Goal: Feedback & Contribution: Leave review/rating

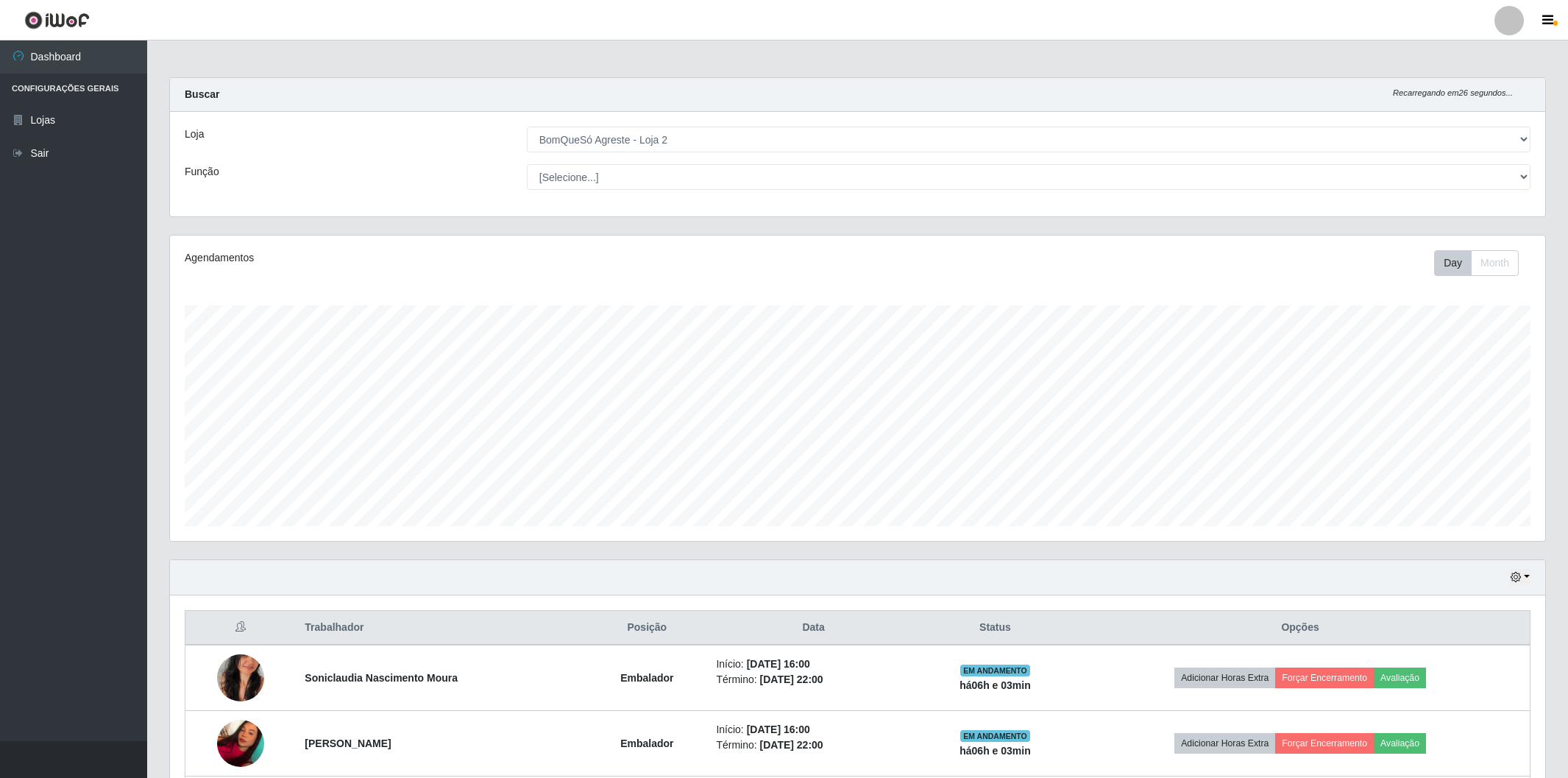
select select "214"
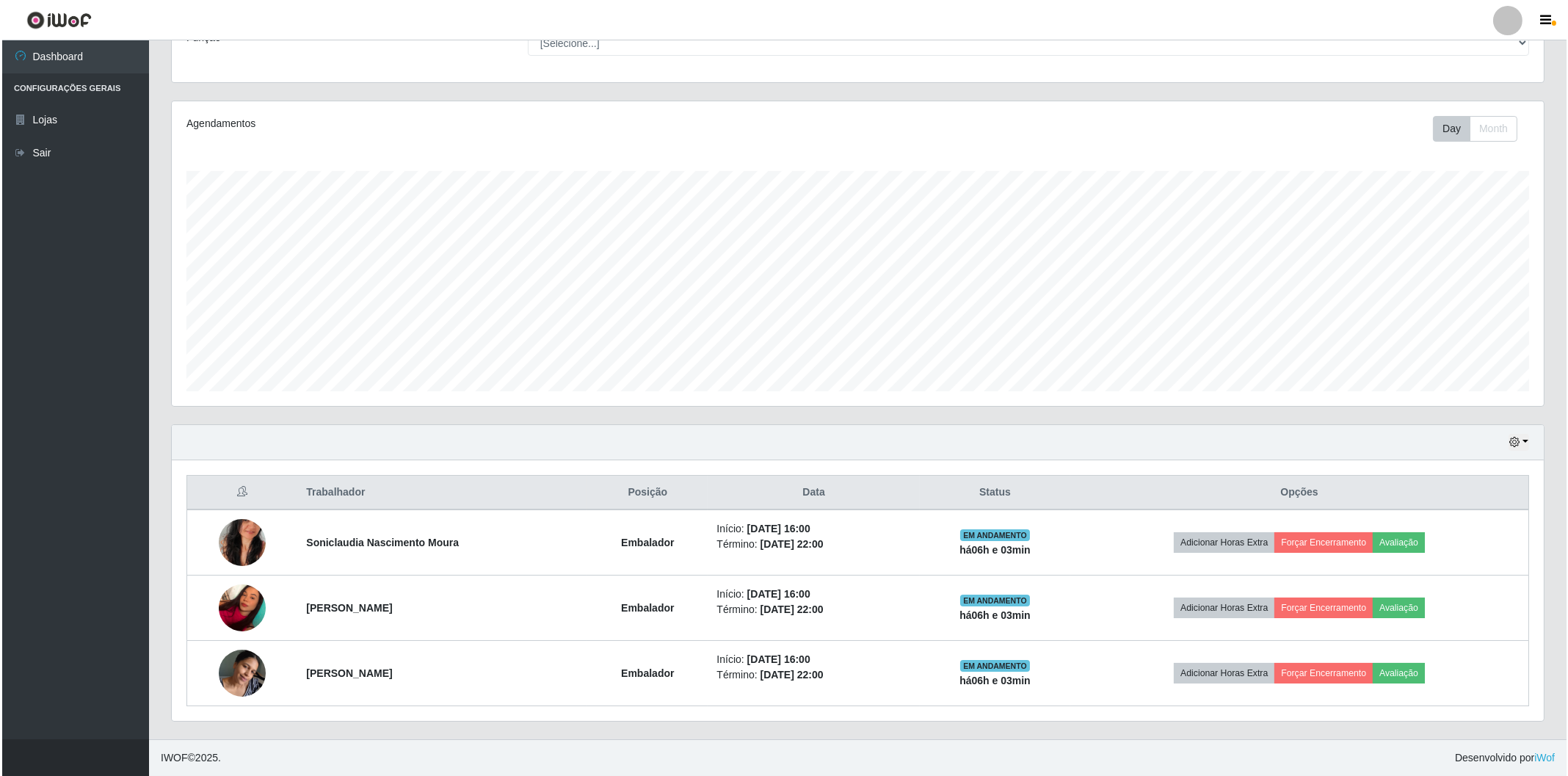
scroll to position [304, 1371]
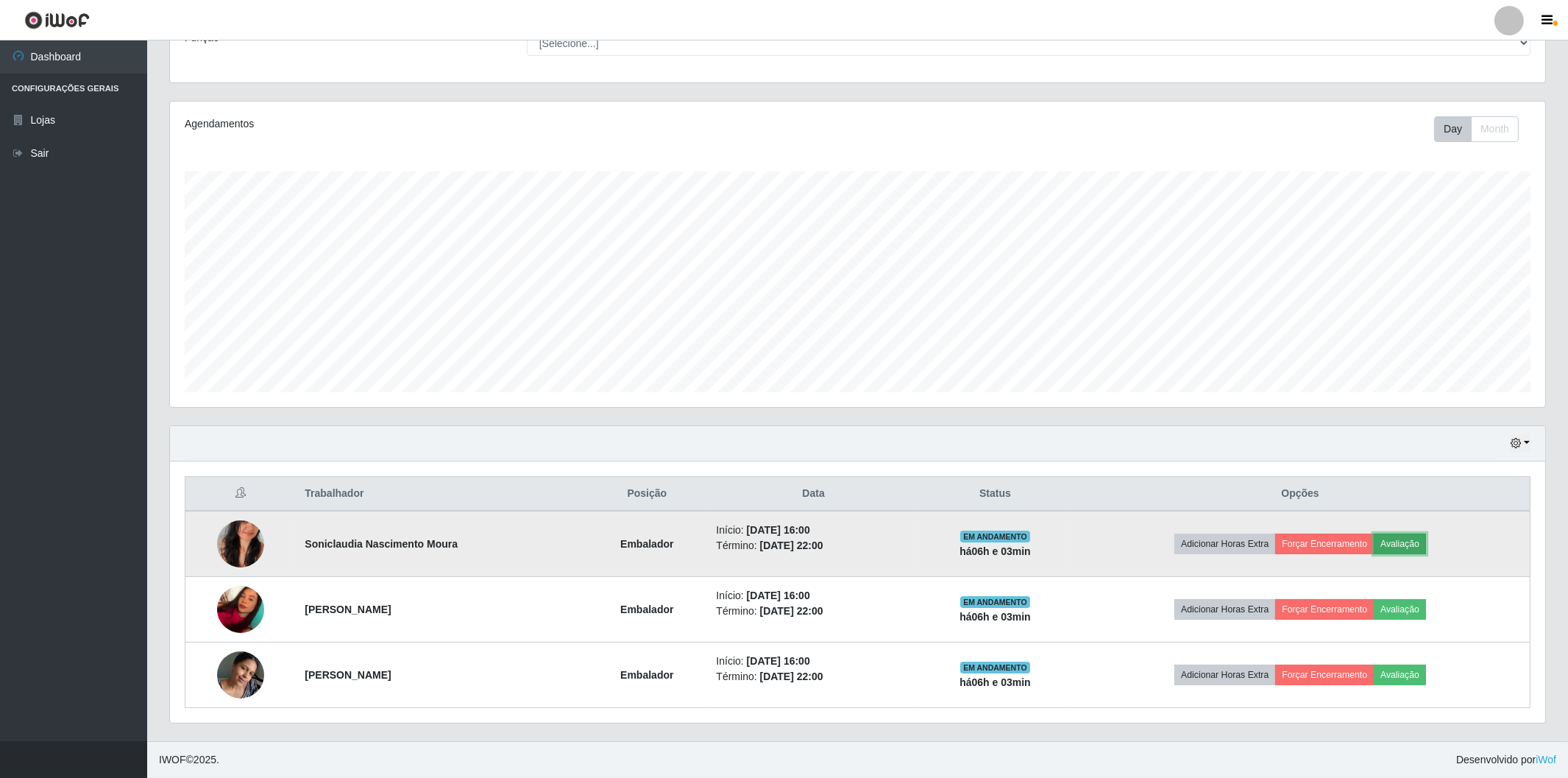
click at [1397, 548] on button "Avaliação" at bounding box center [1399, 544] width 53 height 21
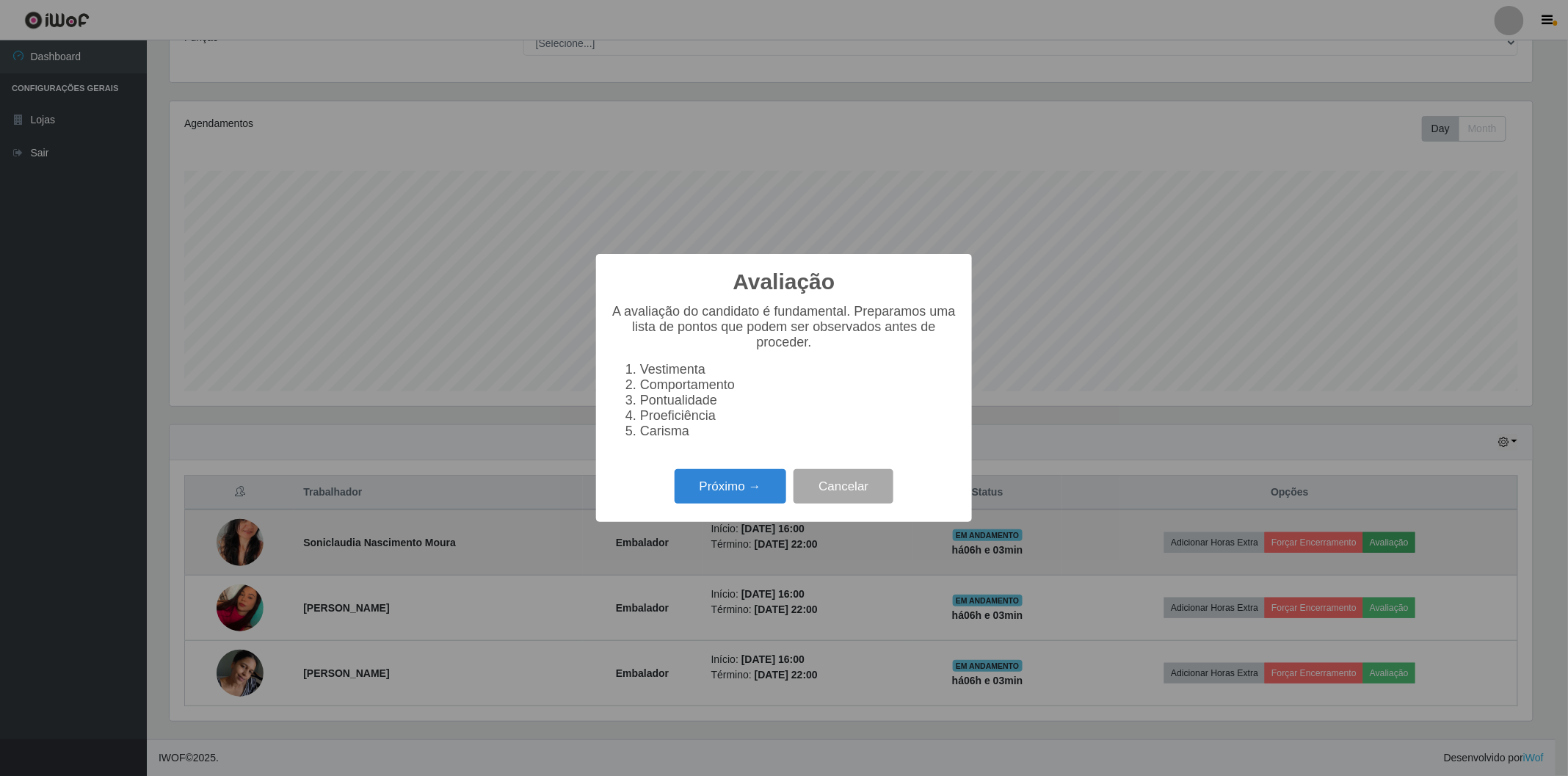
scroll to position [304, 1363]
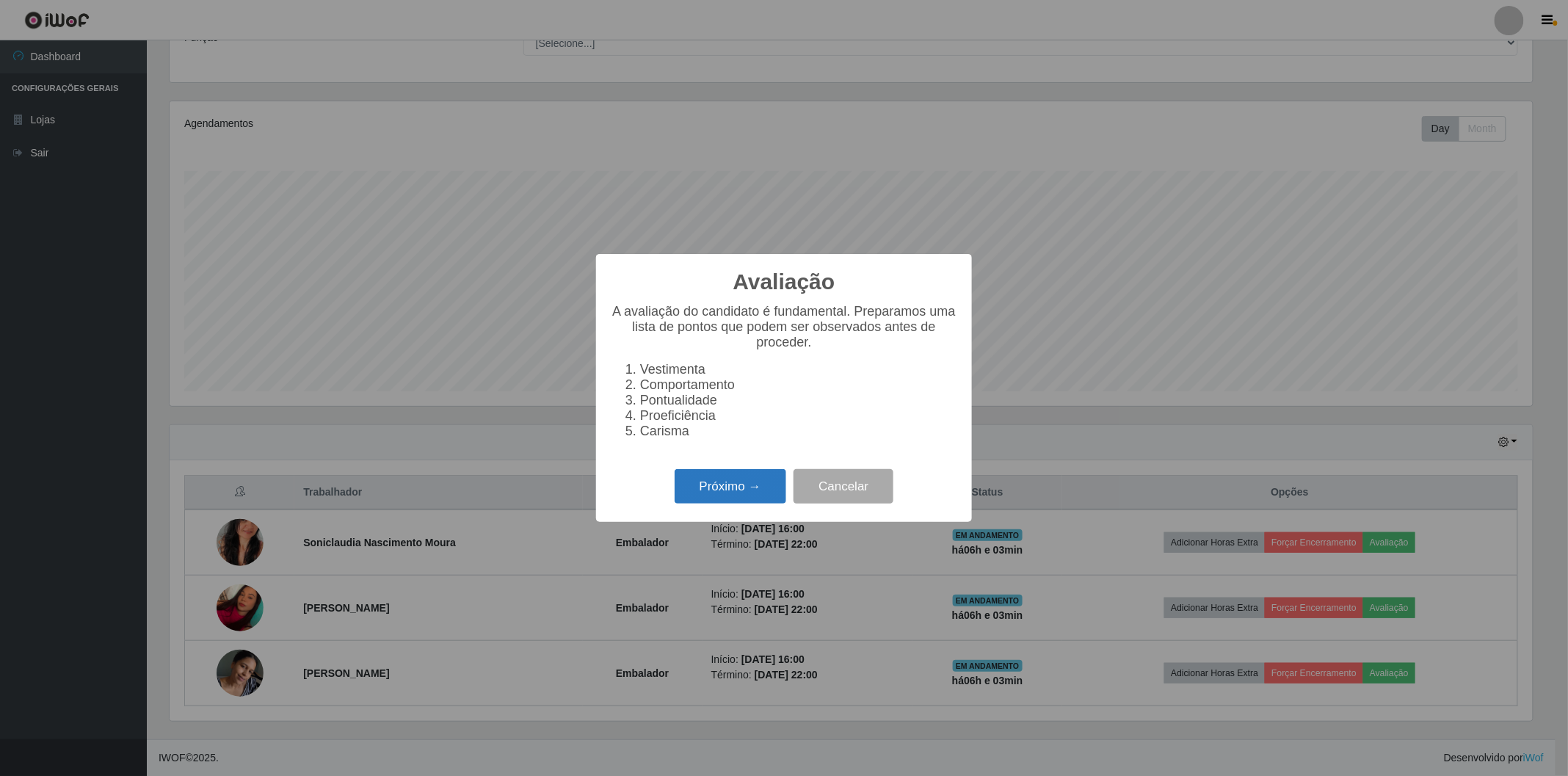
click at [745, 489] on button "Próximo →" at bounding box center [730, 486] width 112 height 34
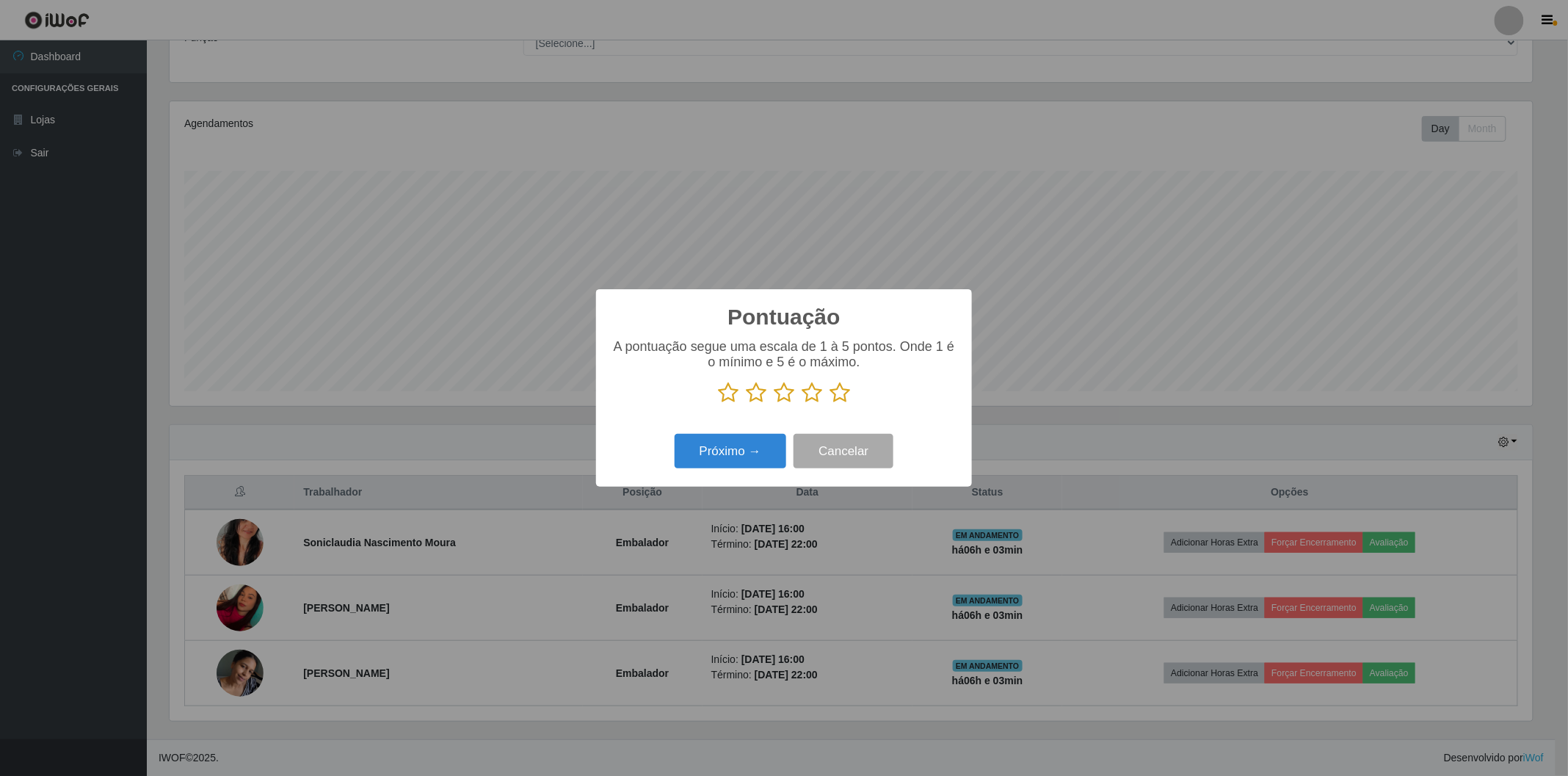
scroll to position [733866, 732654]
click at [839, 393] on icon at bounding box center [839, 393] width 21 height 22
click at [829, 404] on input "radio" at bounding box center [829, 404] width 0 height 0
click at [750, 442] on button "Próximo →" at bounding box center [730, 451] width 112 height 34
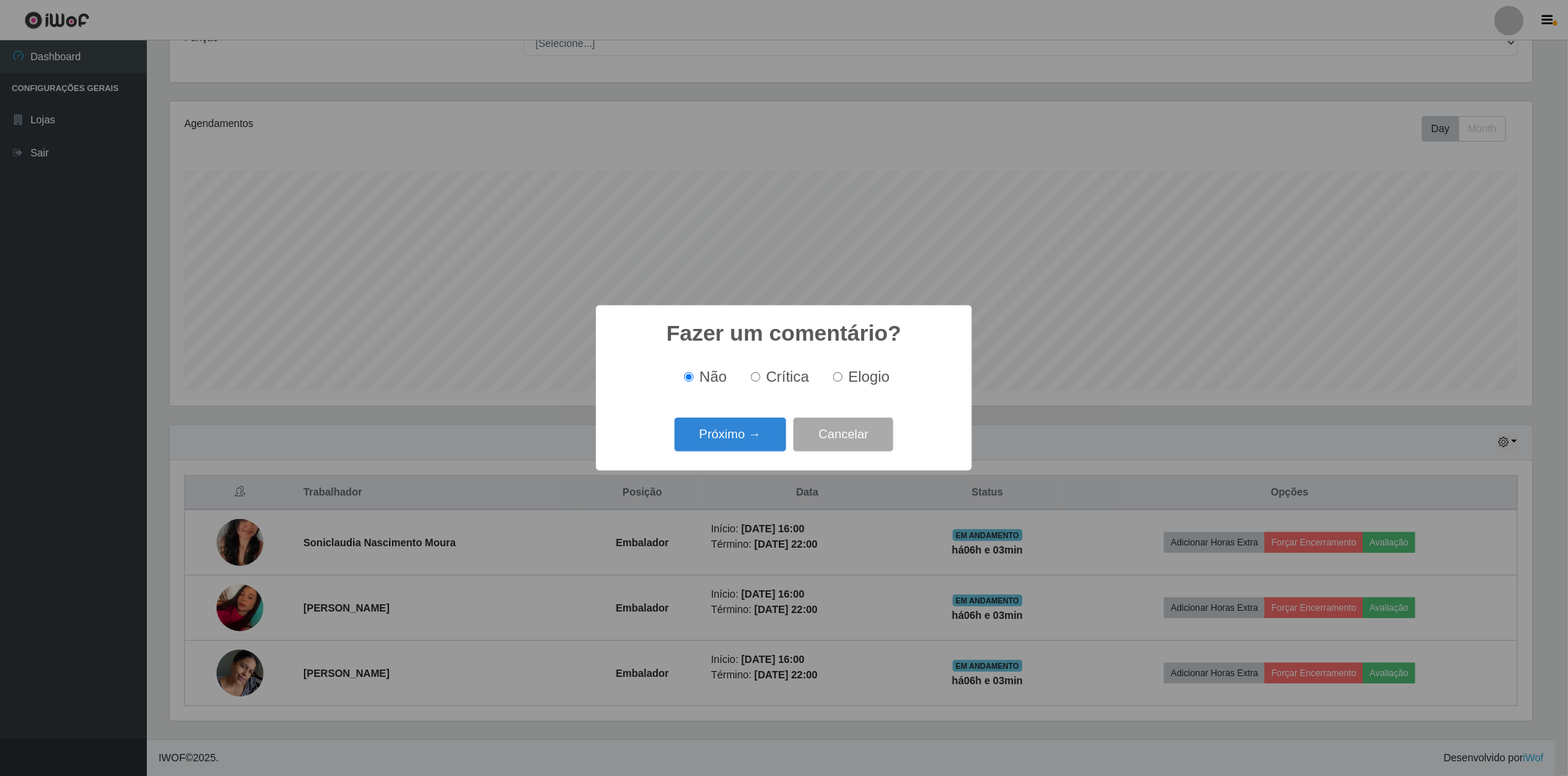
click at [838, 376] on input "Elogio" at bounding box center [838, 376] width 9 height 9
radio input "true"
click at [732, 431] on button "Próximo →" at bounding box center [730, 435] width 112 height 34
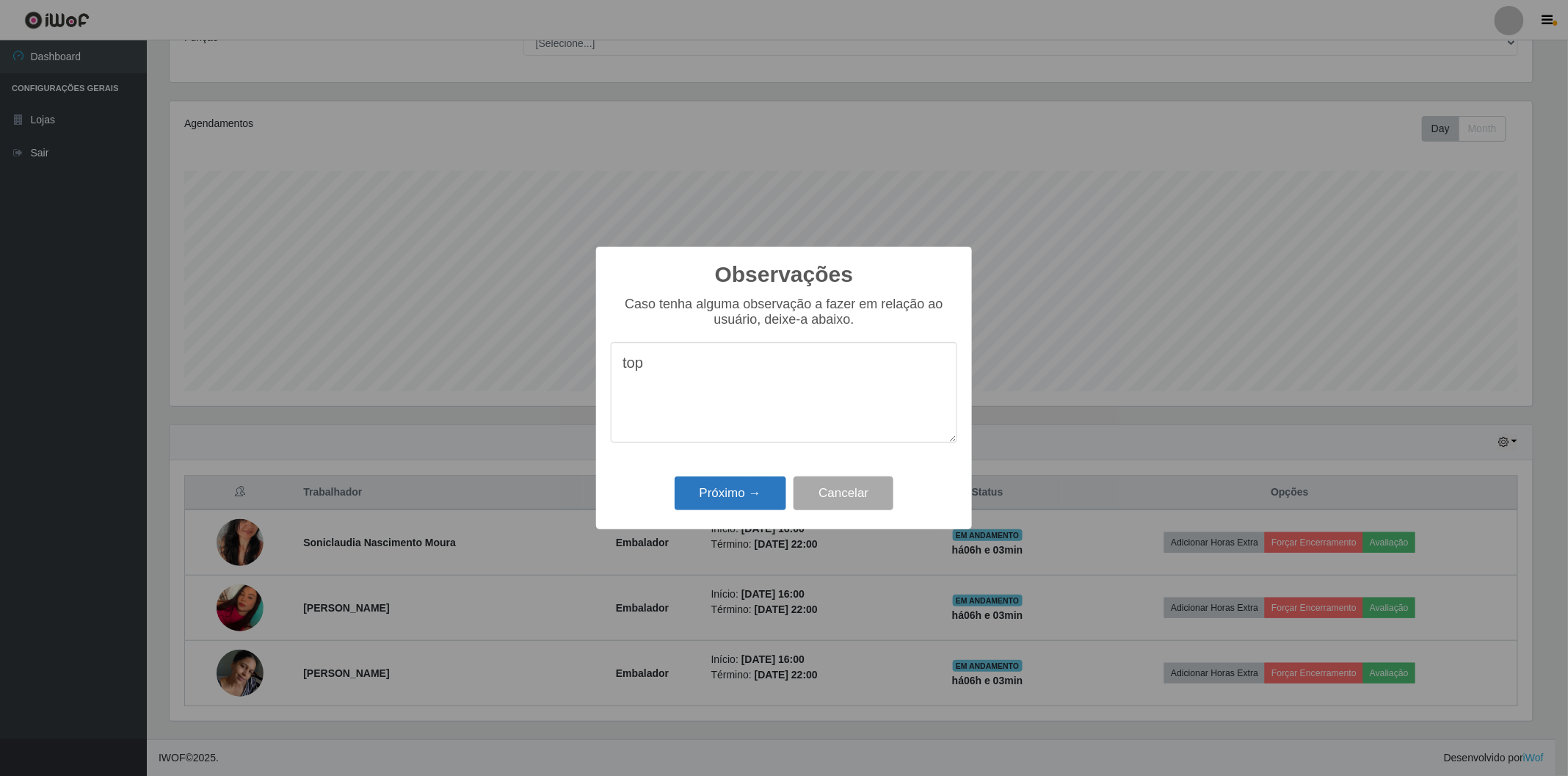
type textarea "top"
click at [772, 502] on button "Próximo →" at bounding box center [730, 493] width 112 height 34
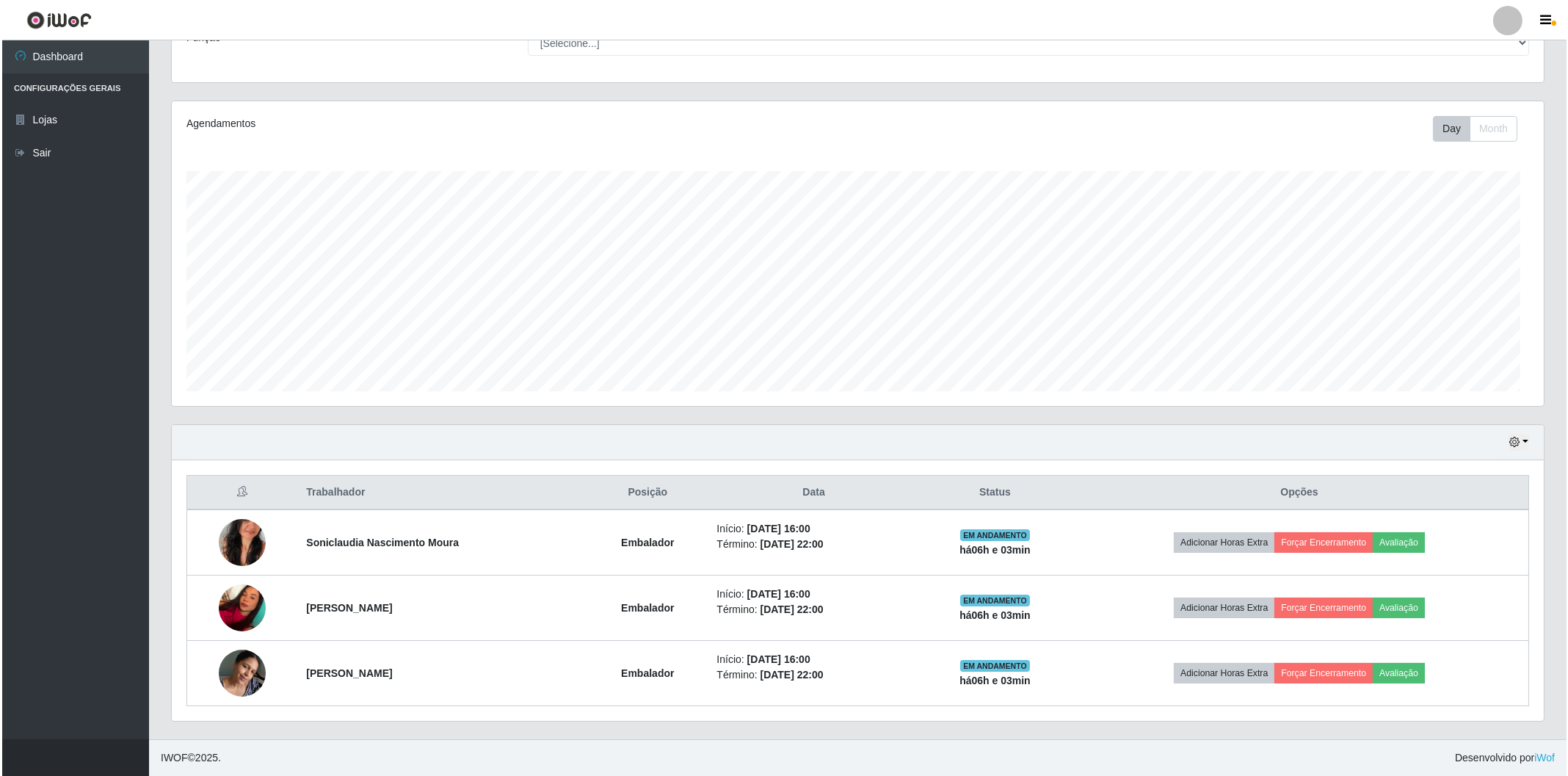
scroll to position [304, 1371]
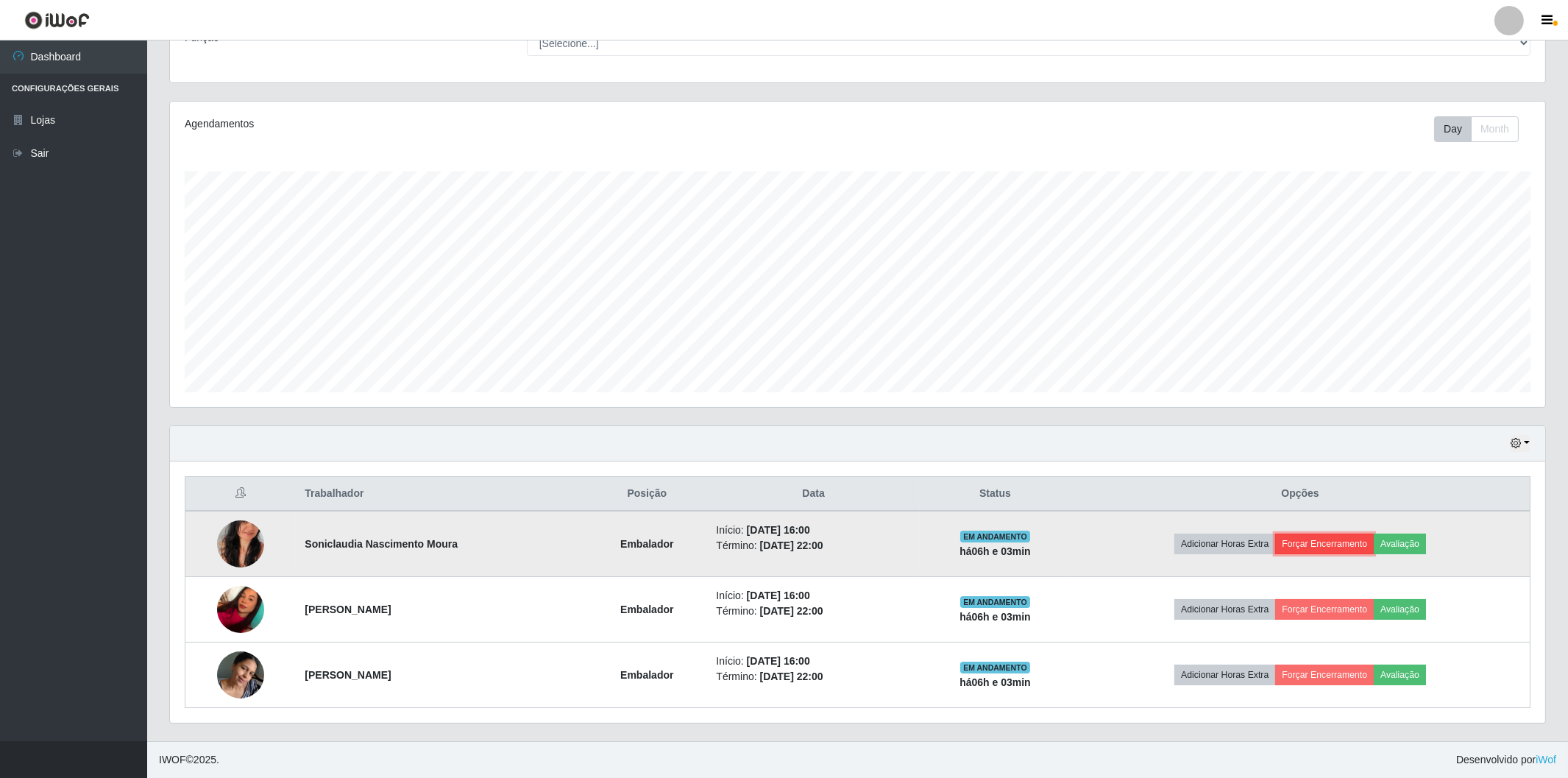
click at [1334, 546] on button "Forçar Encerramento" at bounding box center [1324, 544] width 98 height 21
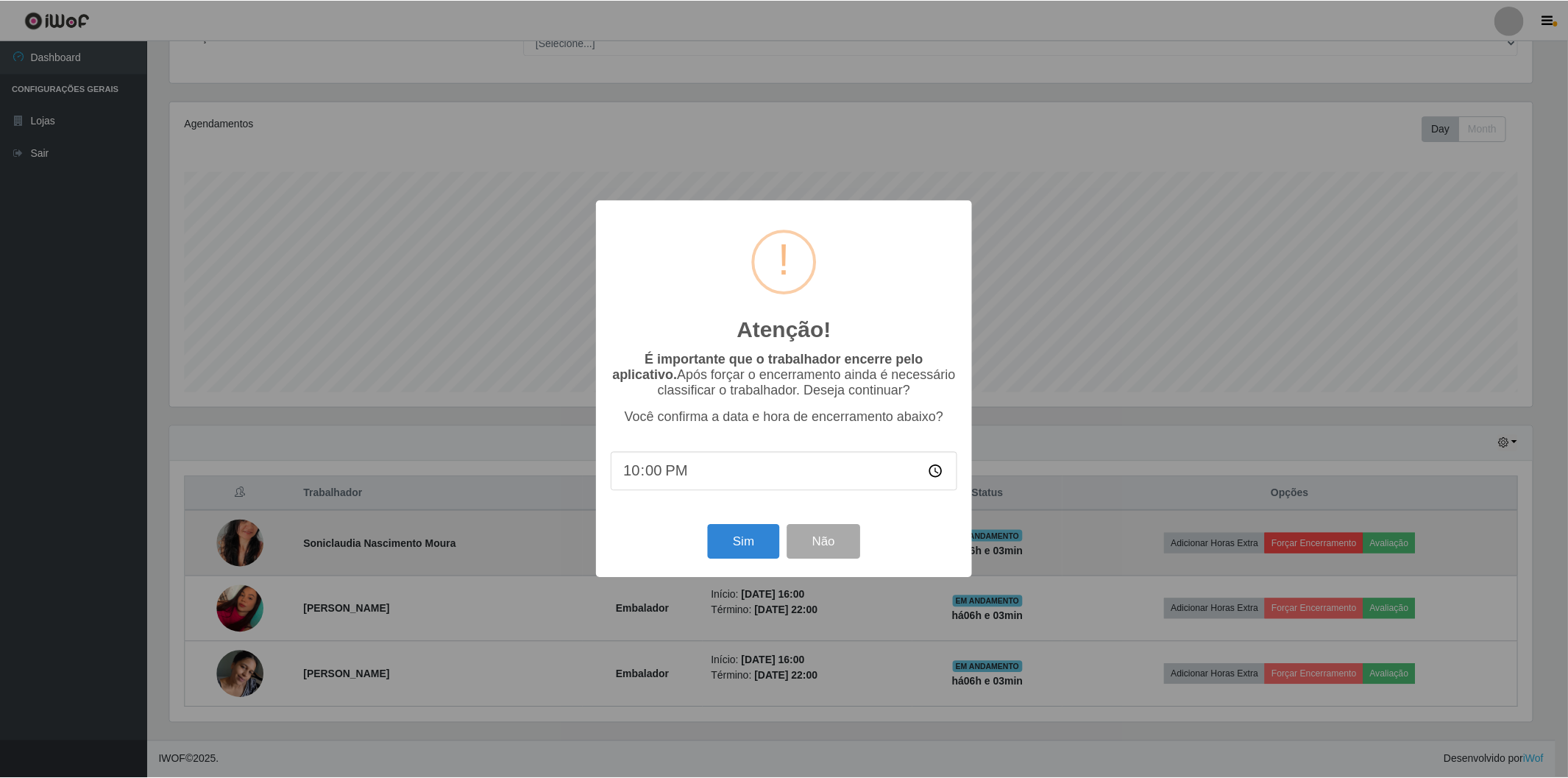
scroll to position [305, 1366]
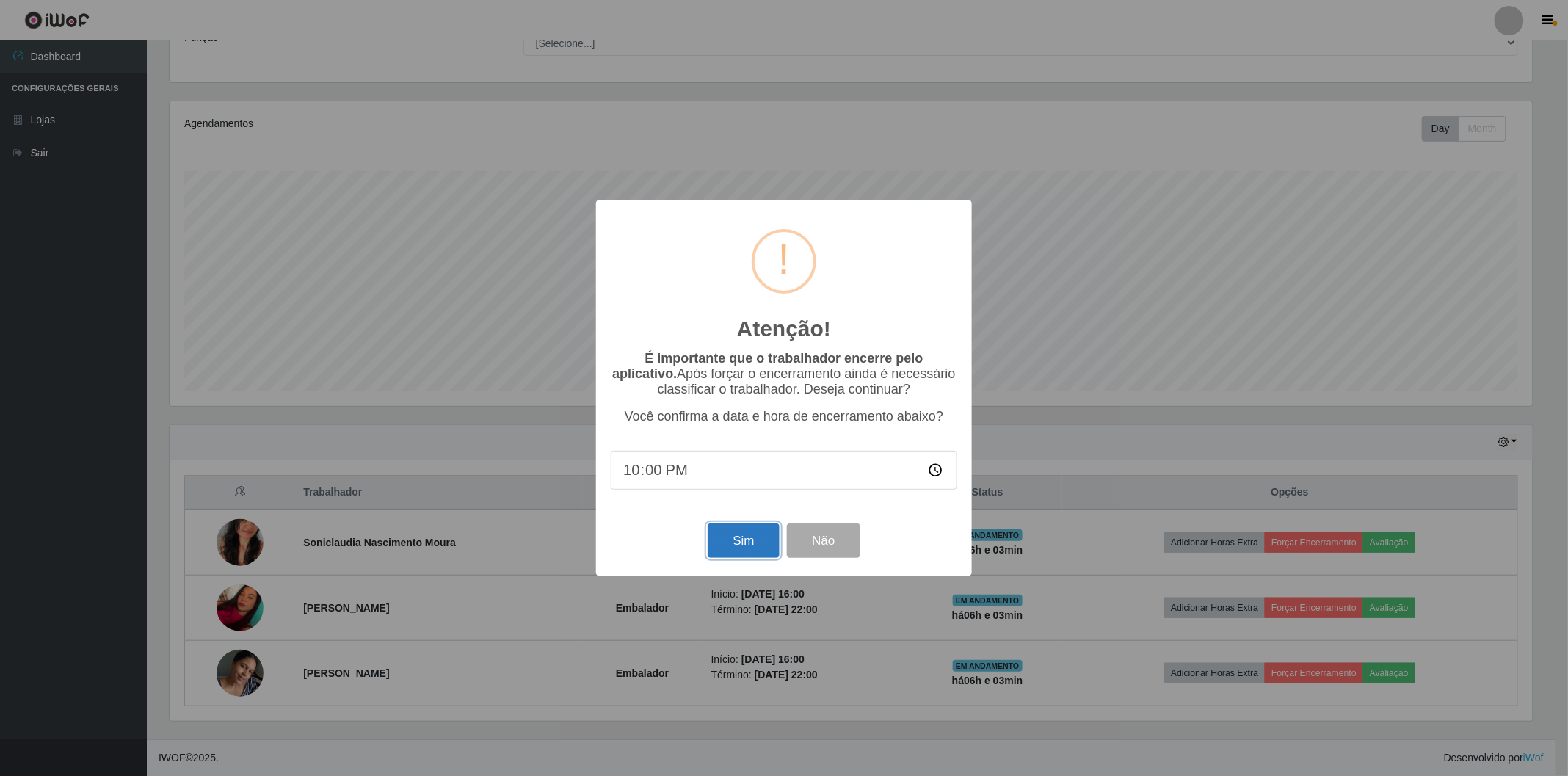
click at [739, 557] on button "Sim" at bounding box center [743, 541] width 71 height 34
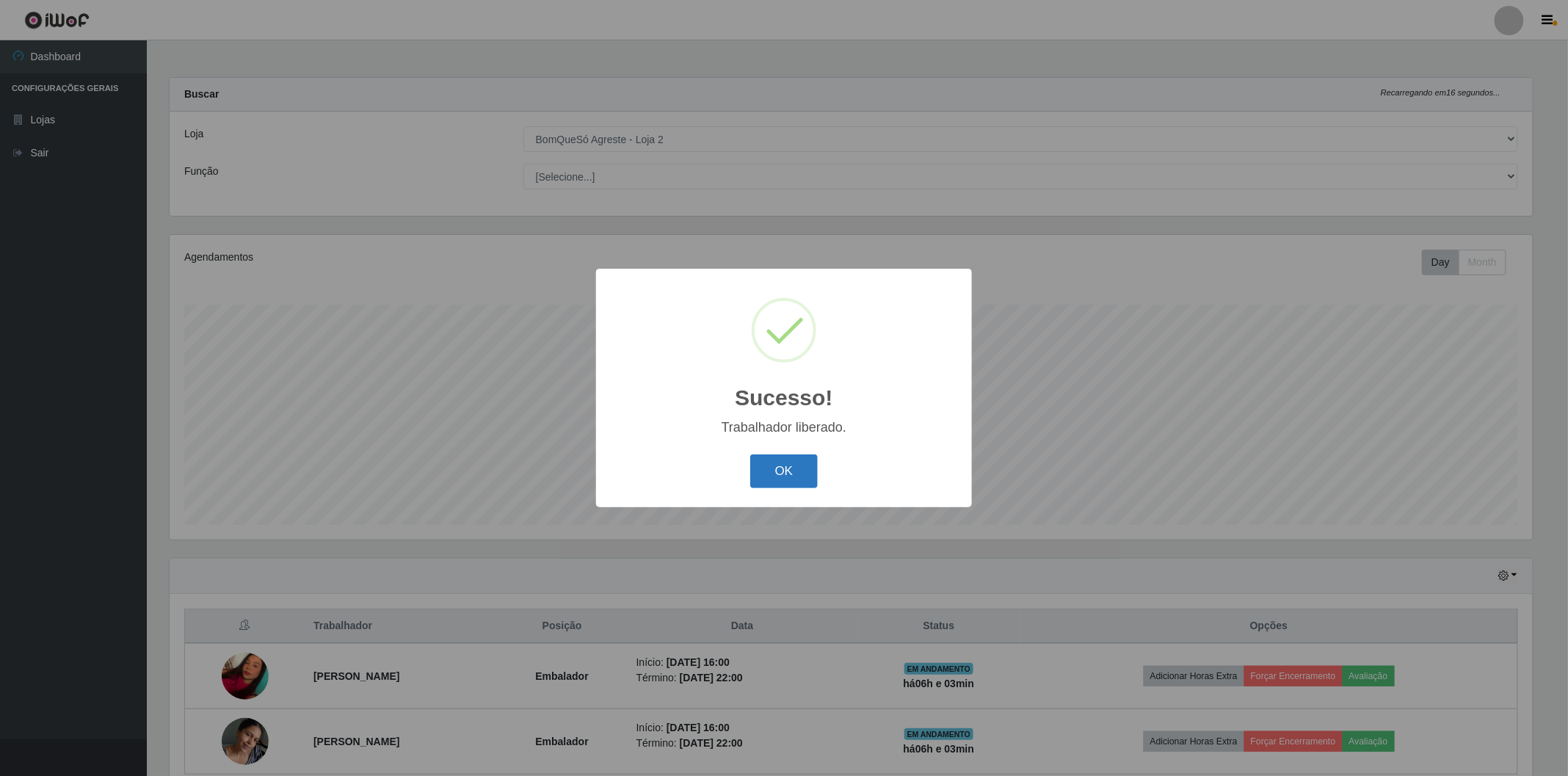
click at [773, 472] on button "OK" at bounding box center [784, 472] width 68 height 34
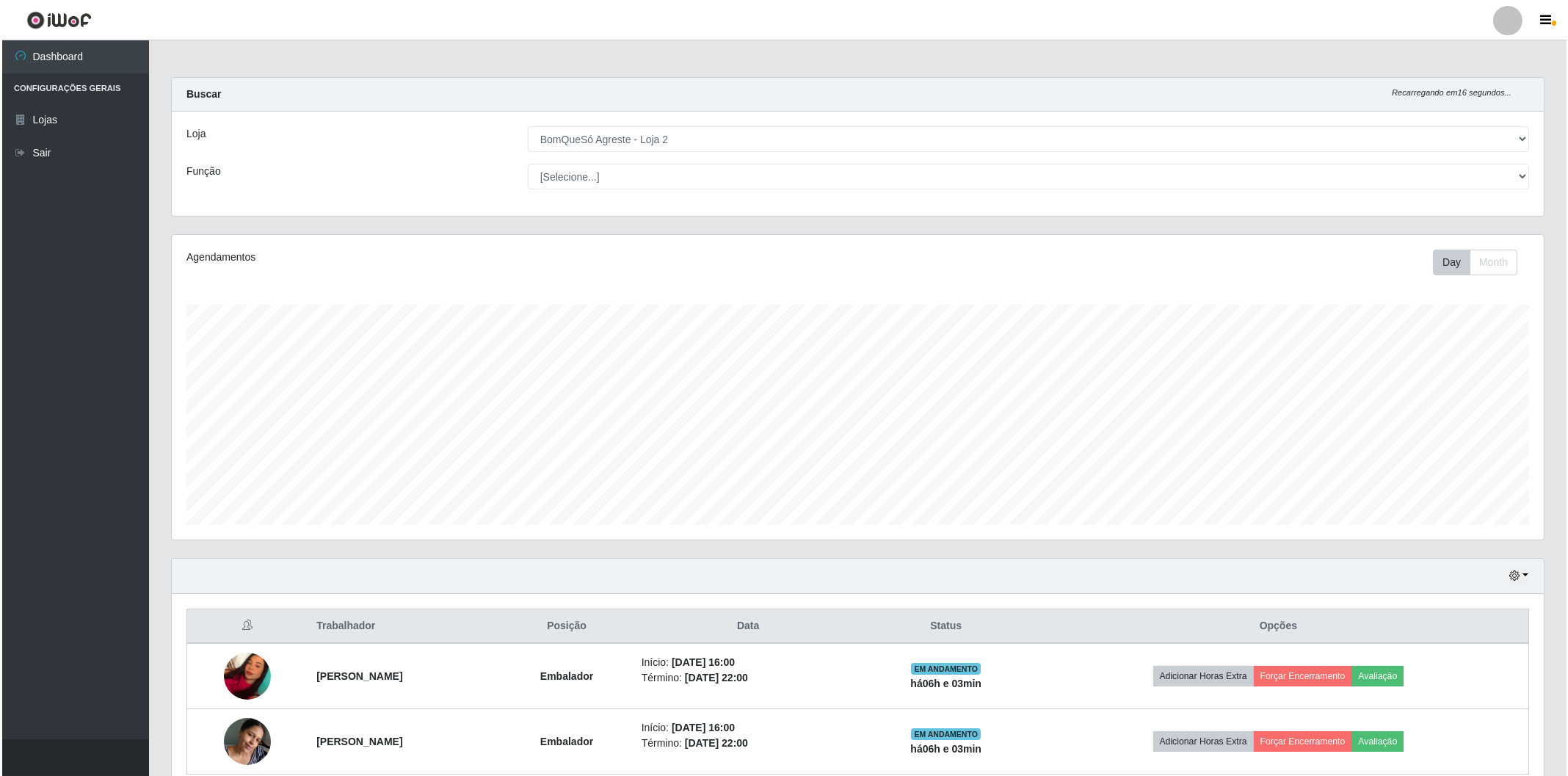
scroll to position [68, 0]
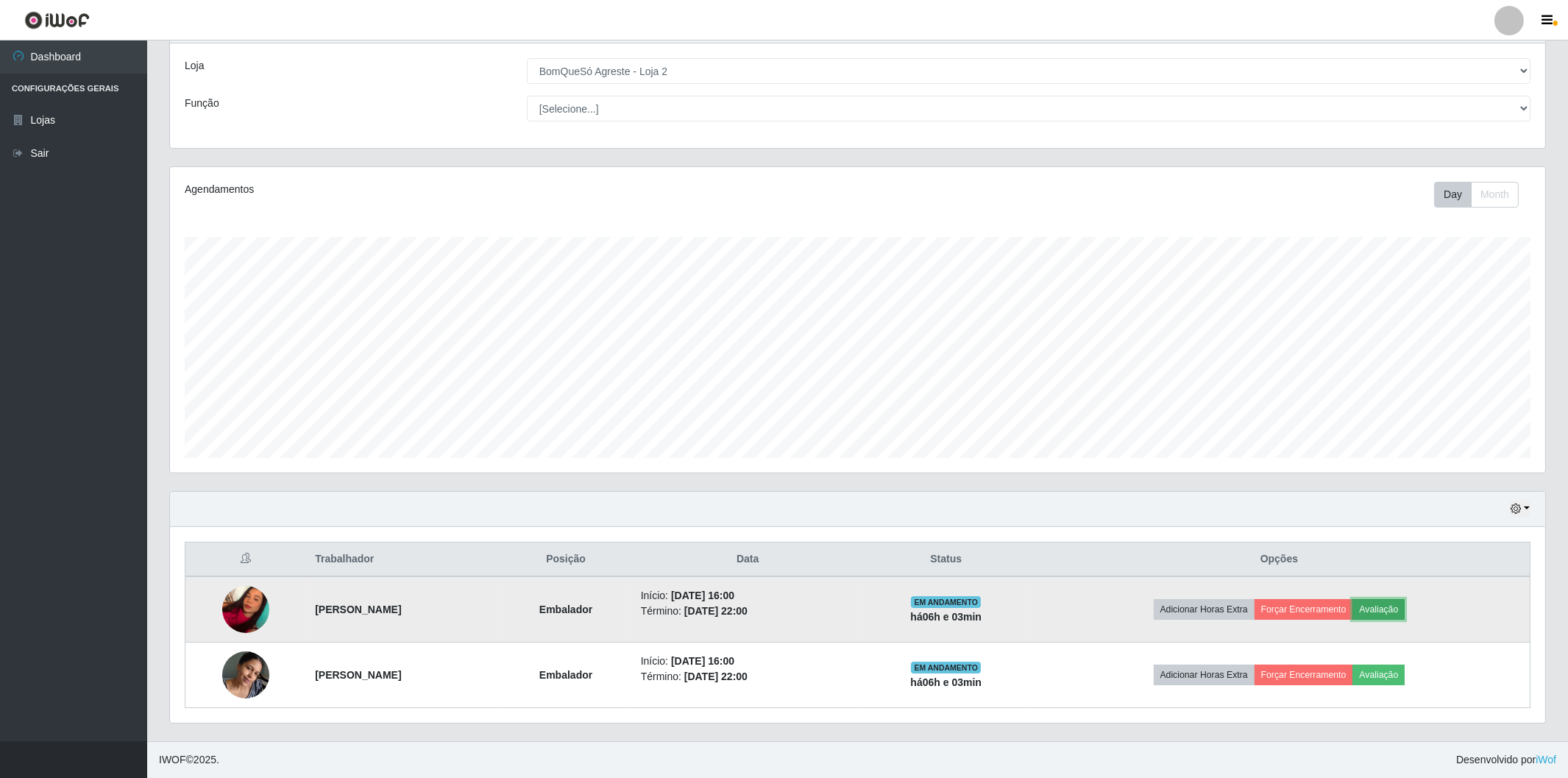
click at [1404, 608] on button "Avaliação" at bounding box center [1378, 609] width 53 height 21
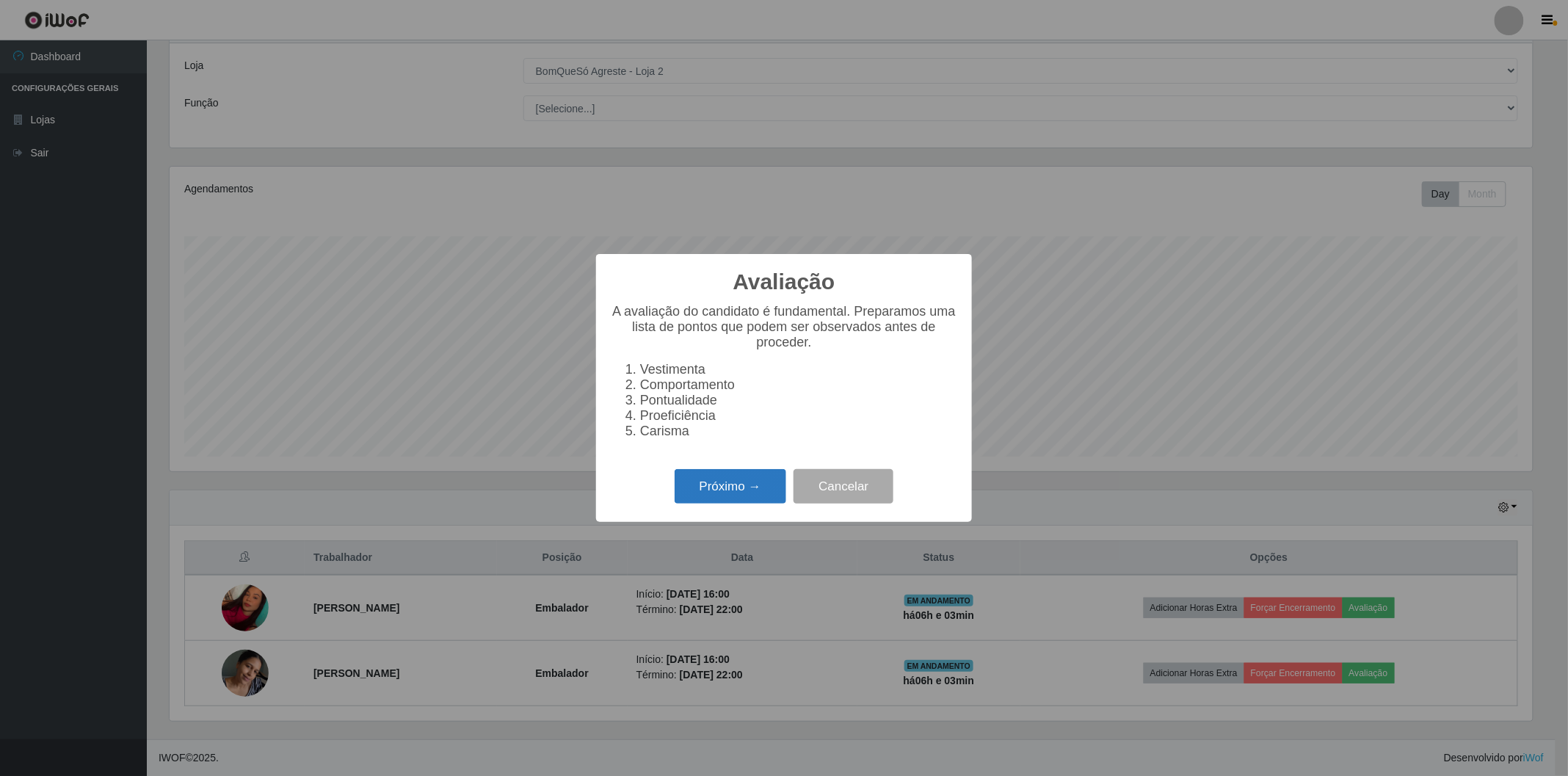
click at [720, 481] on button "Próximo →" at bounding box center [730, 486] width 112 height 34
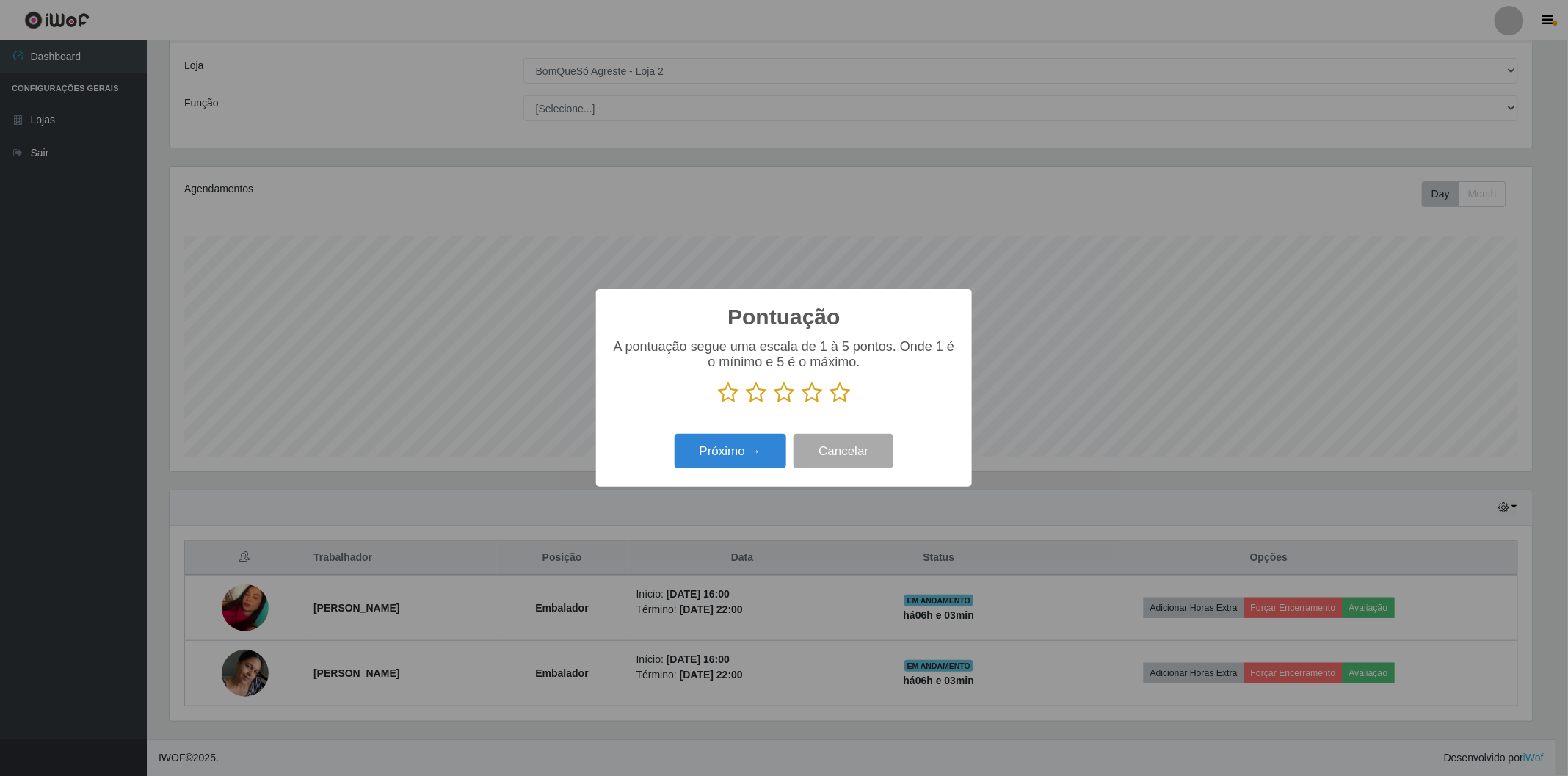
click at [839, 395] on icon at bounding box center [839, 393] width 21 height 22
click at [829, 404] on input "radio" at bounding box center [829, 404] width 0 height 0
click at [748, 456] on button "Próximo →" at bounding box center [730, 451] width 112 height 34
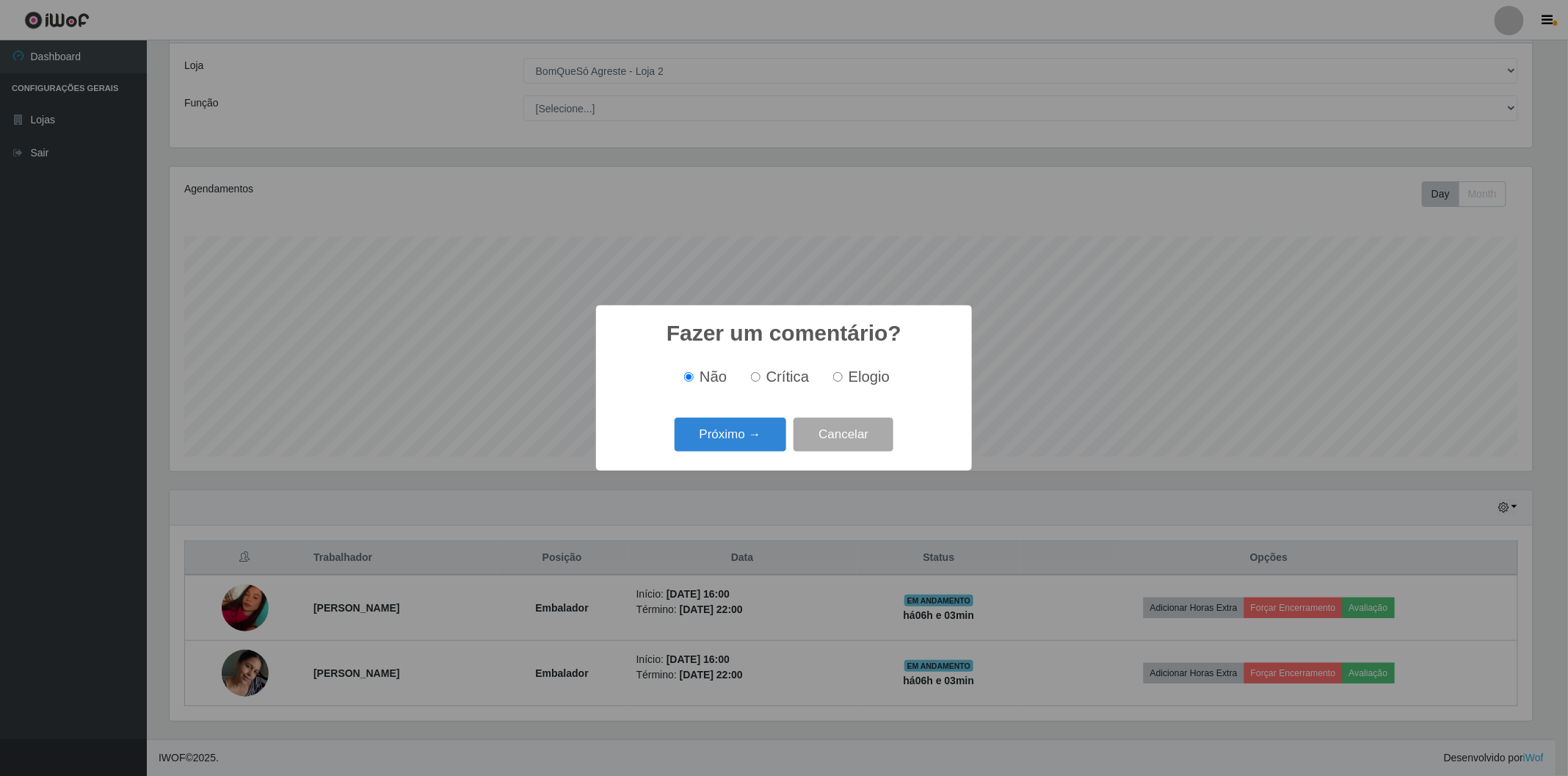
click at [835, 379] on input "Elogio" at bounding box center [838, 376] width 9 height 9
radio input "true"
click at [763, 436] on button "Próximo →" at bounding box center [730, 435] width 112 height 34
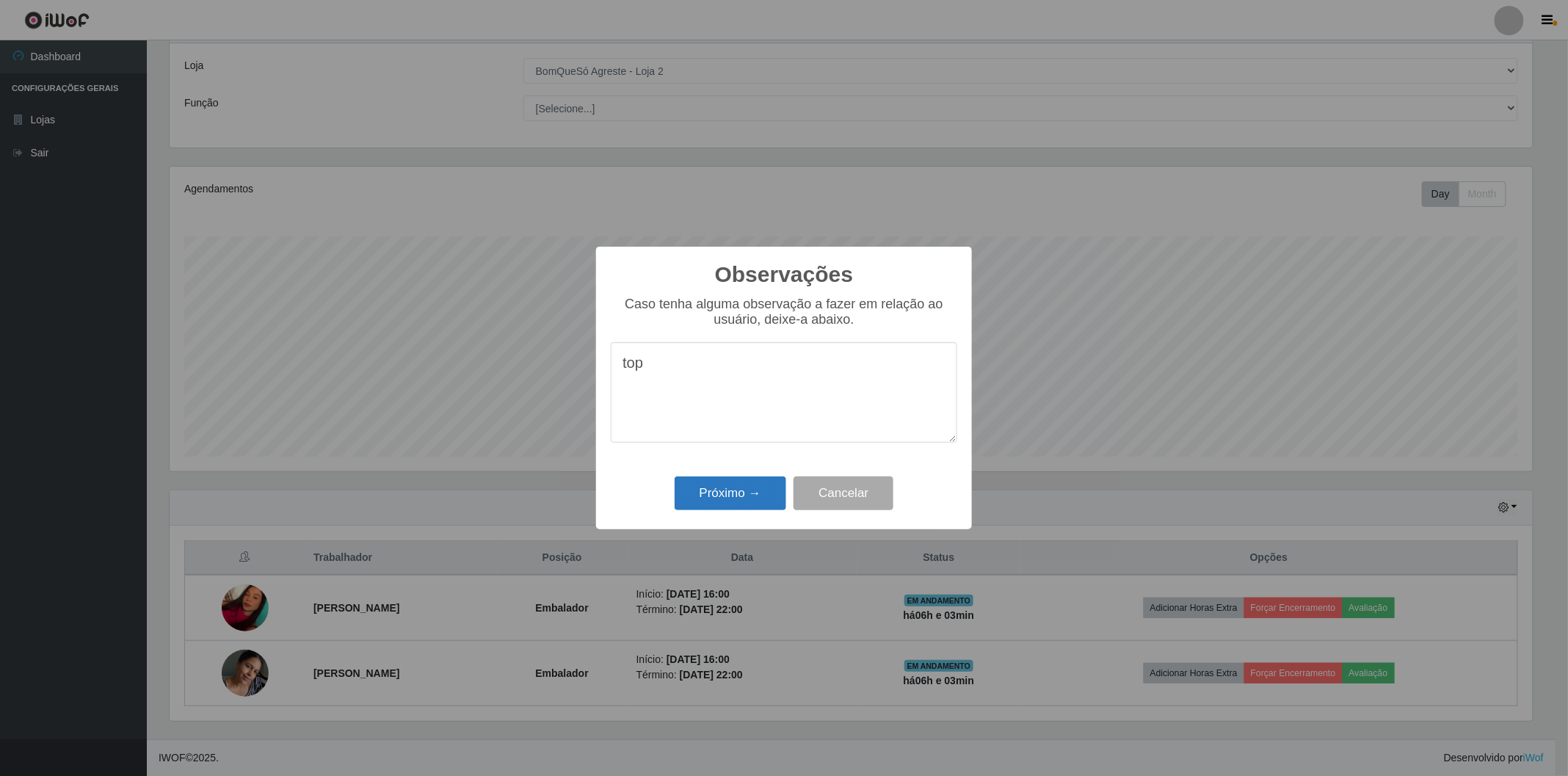
type textarea "top"
click at [753, 491] on button "Próximo →" at bounding box center [730, 493] width 112 height 34
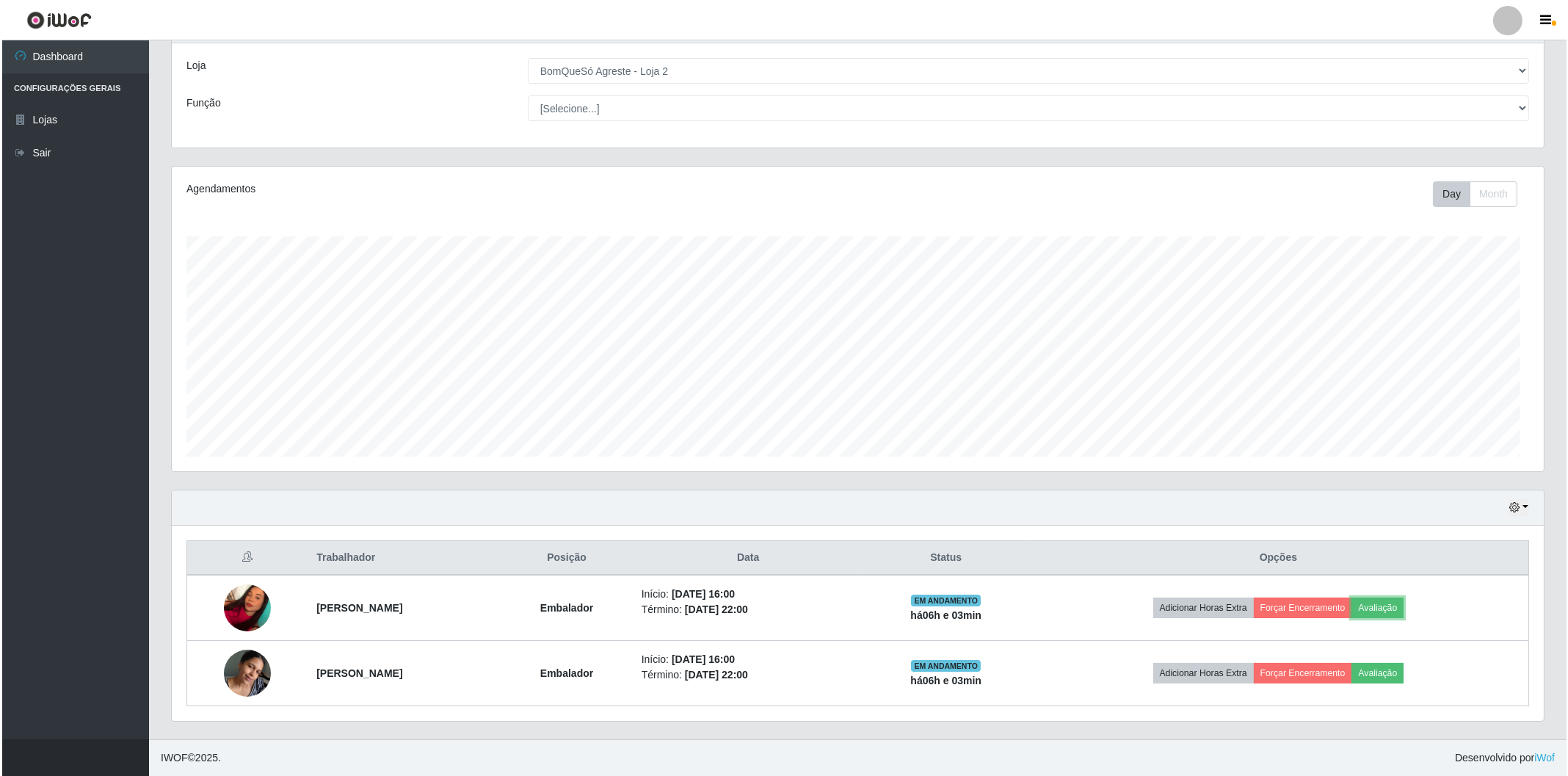
scroll to position [304, 1371]
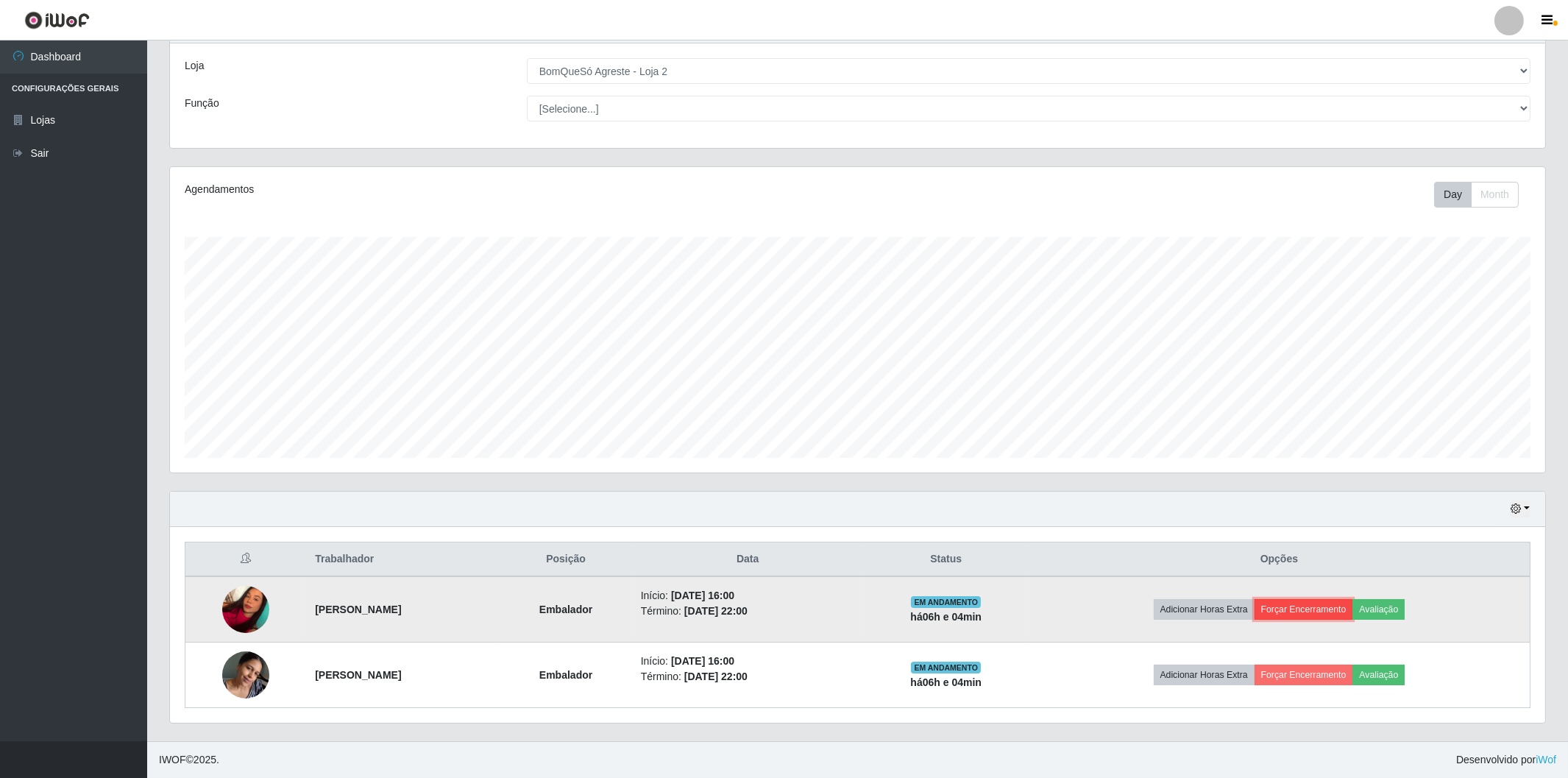
click at [1308, 606] on button "Forçar Encerramento" at bounding box center [1304, 609] width 98 height 21
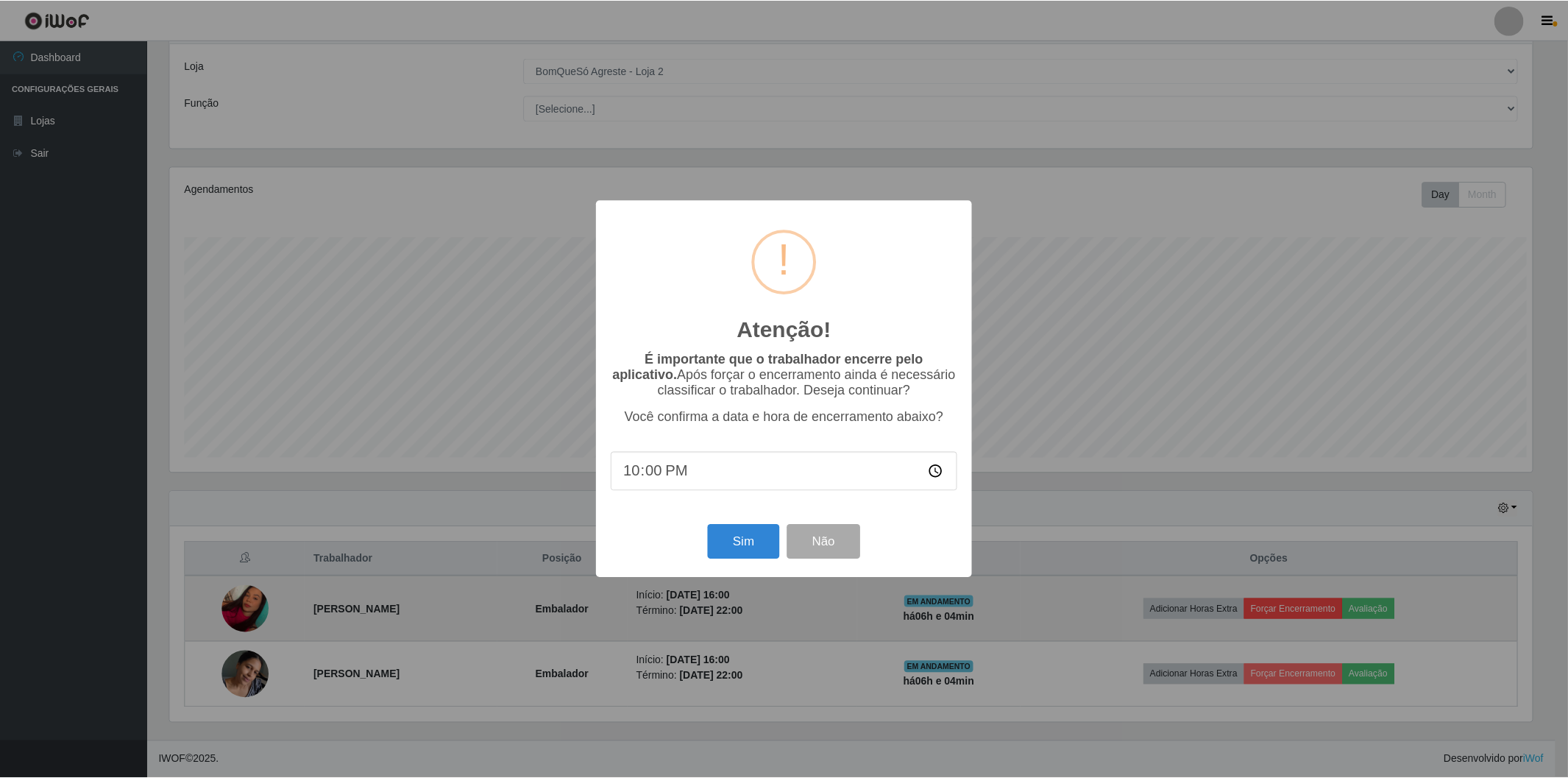
scroll to position [305, 1366]
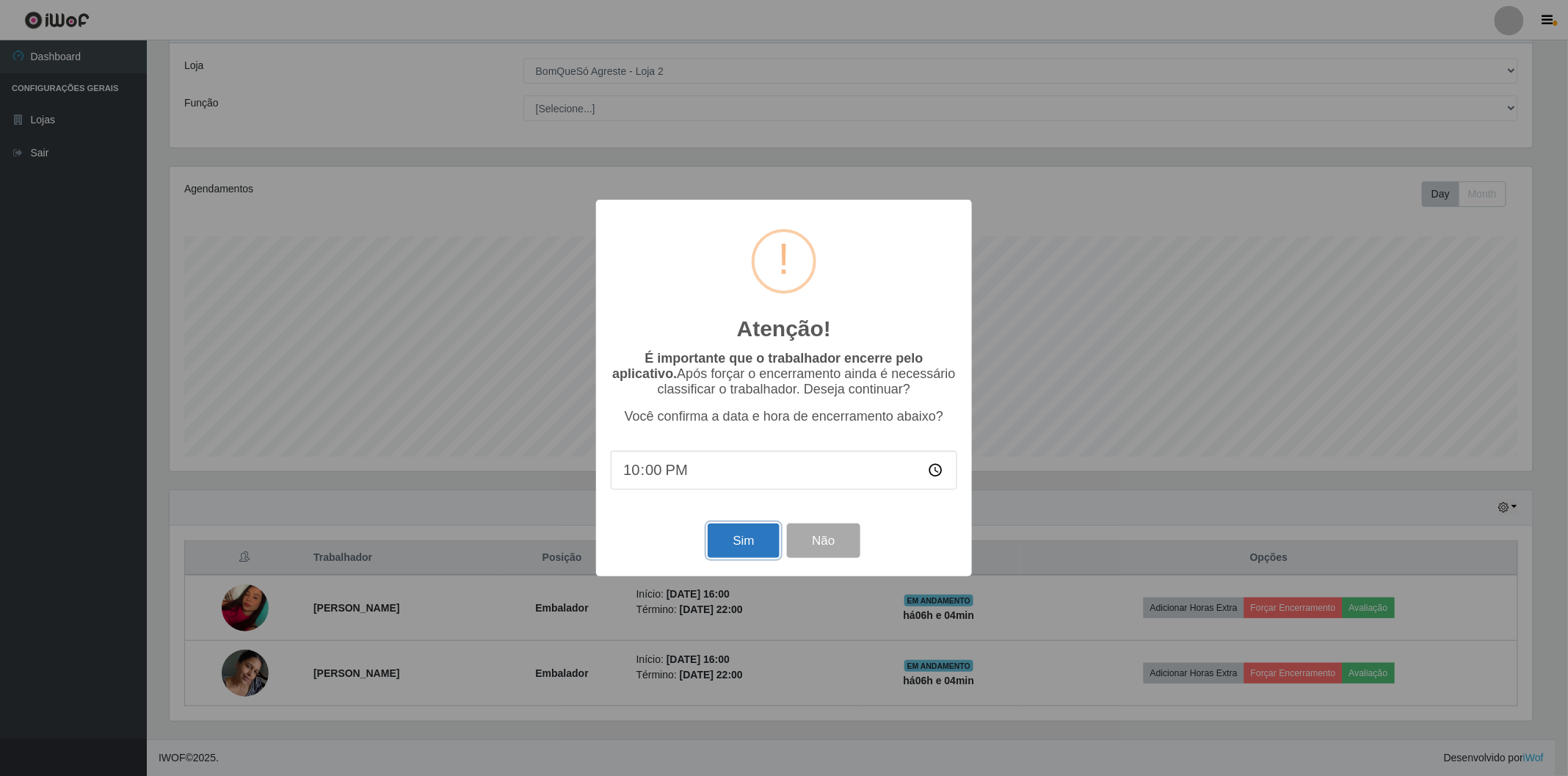
click at [743, 540] on button "Sim" at bounding box center [743, 541] width 71 height 34
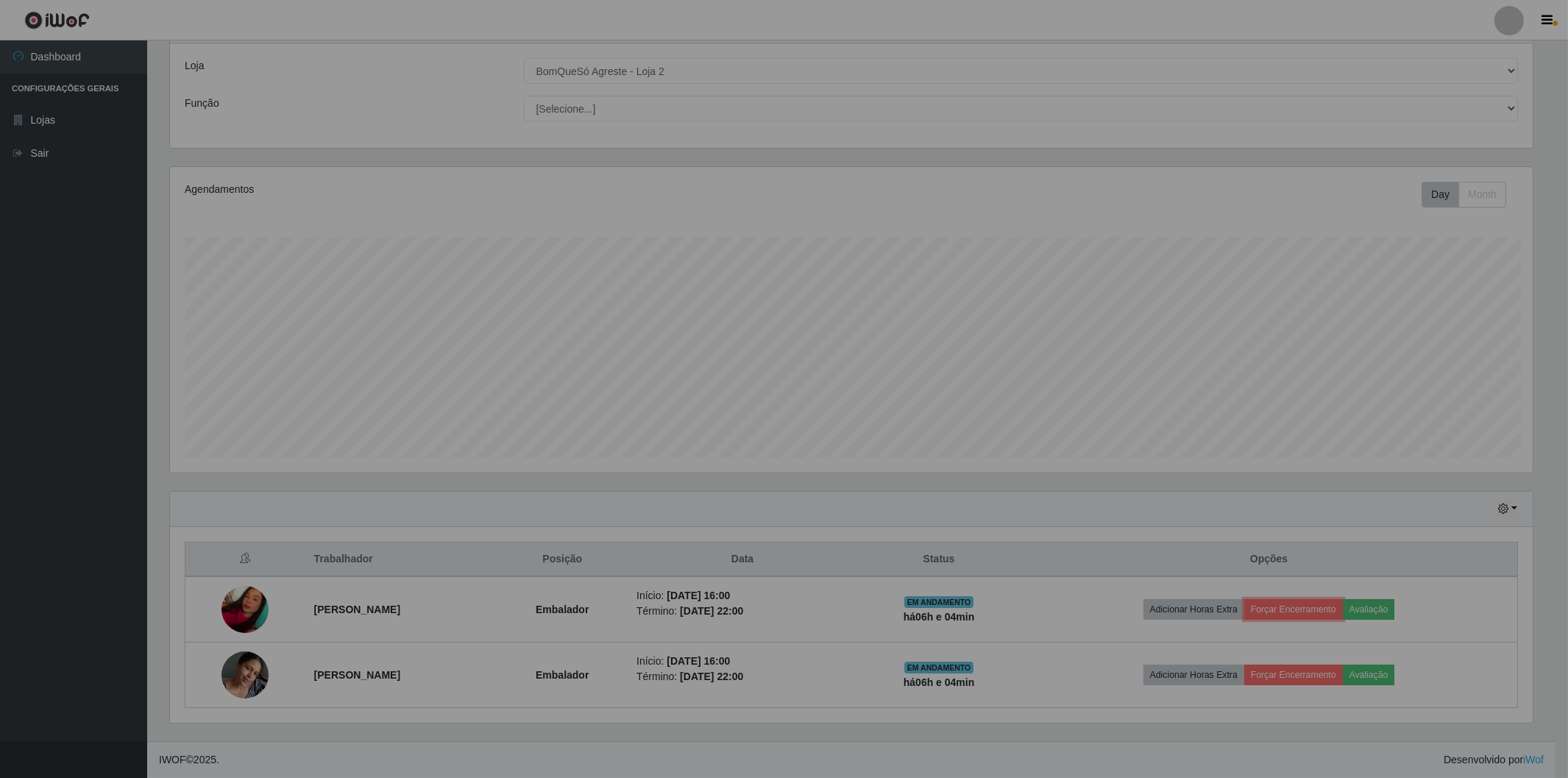
scroll to position [0, 0]
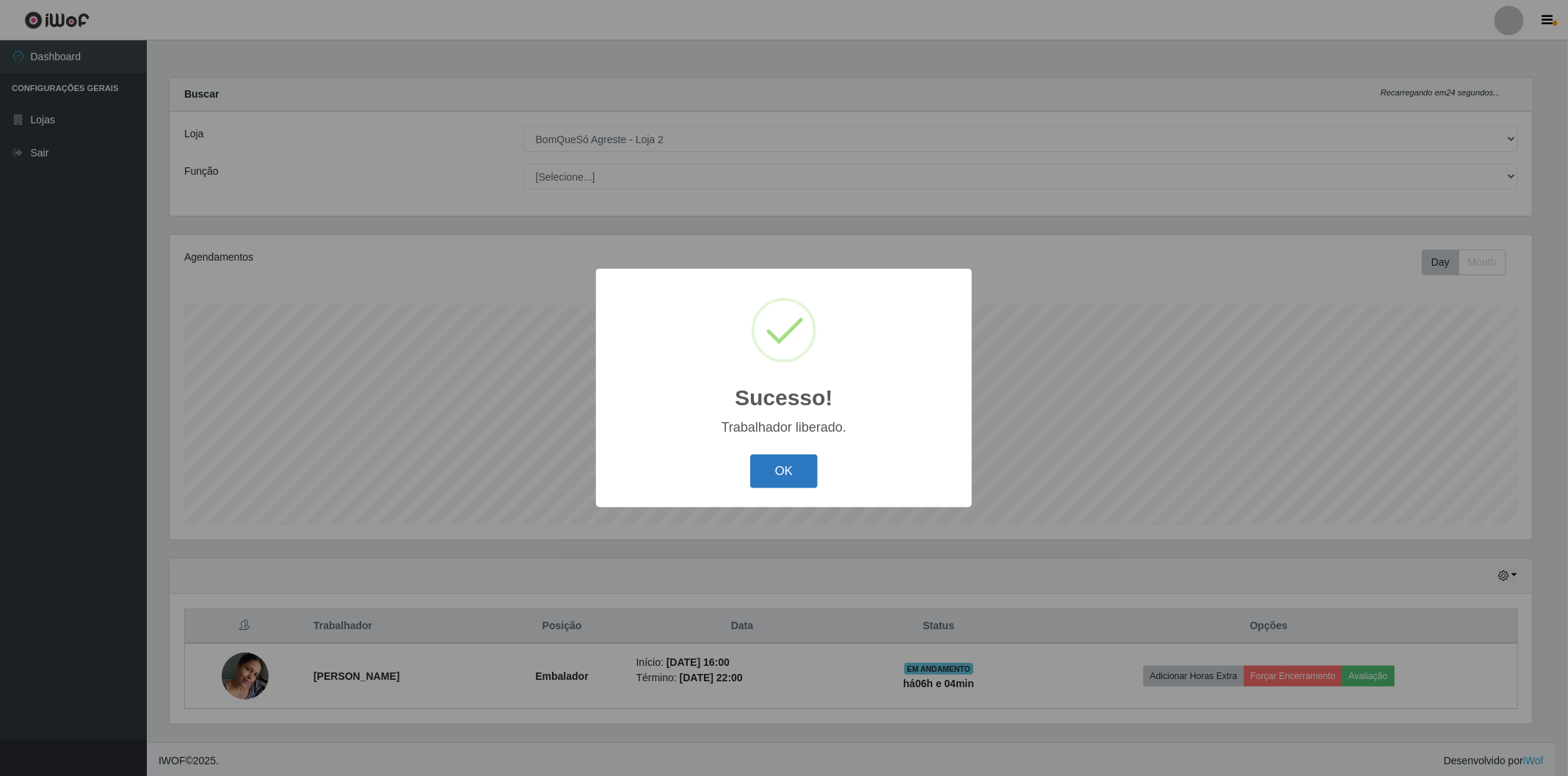
click at [771, 485] on button "OK" at bounding box center [784, 472] width 68 height 34
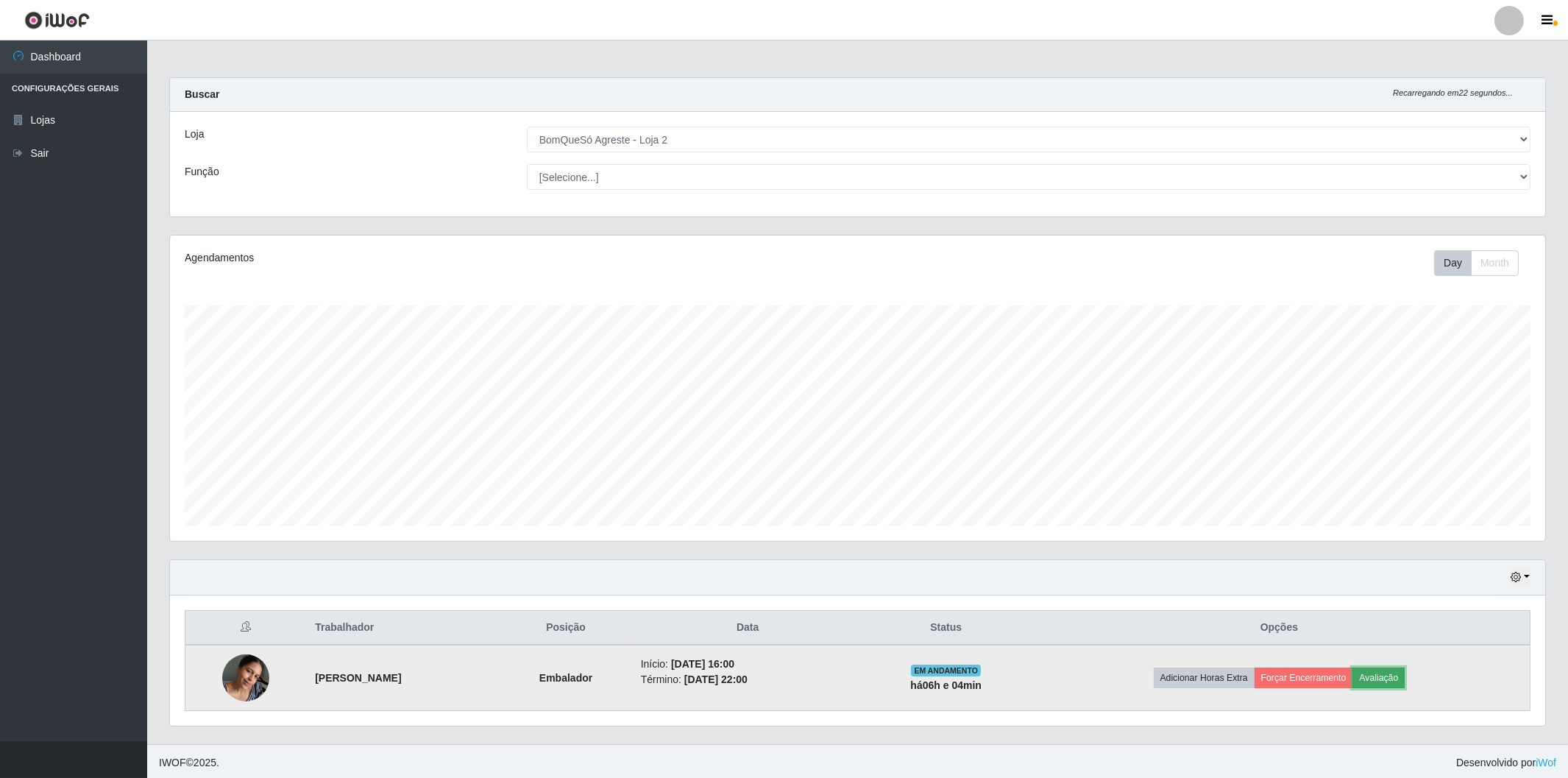
click at [1404, 681] on button "Avaliação" at bounding box center [1378, 678] width 53 height 21
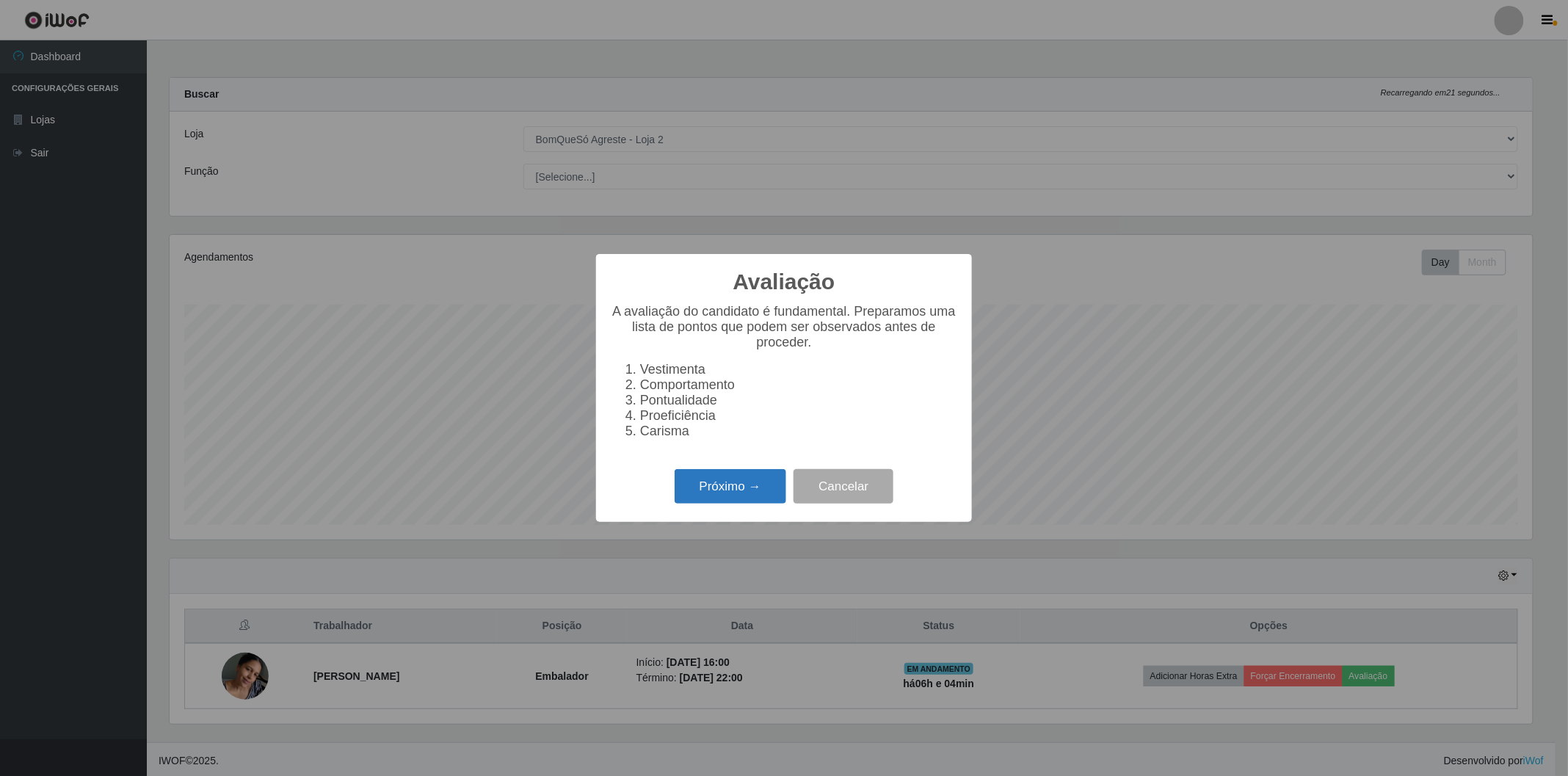
click at [743, 486] on button "Próximo →" at bounding box center [730, 486] width 112 height 34
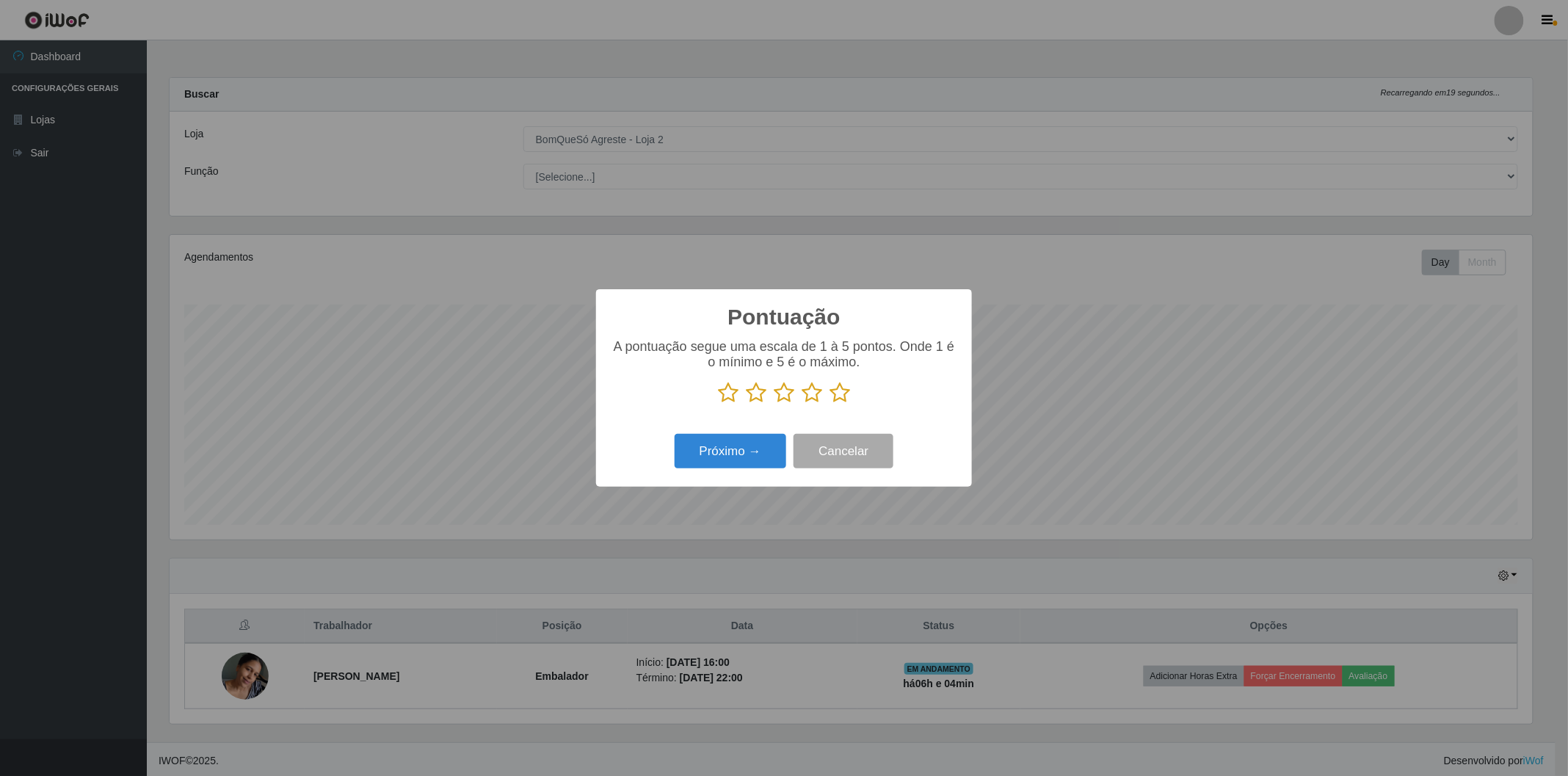
click at [838, 391] on icon at bounding box center [839, 393] width 21 height 22
click at [829, 404] on input "radio" at bounding box center [829, 404] width 0 height 0
click at [752, 451] on button "Próximo →" at bounding box center [730, 451] width 112 height 34
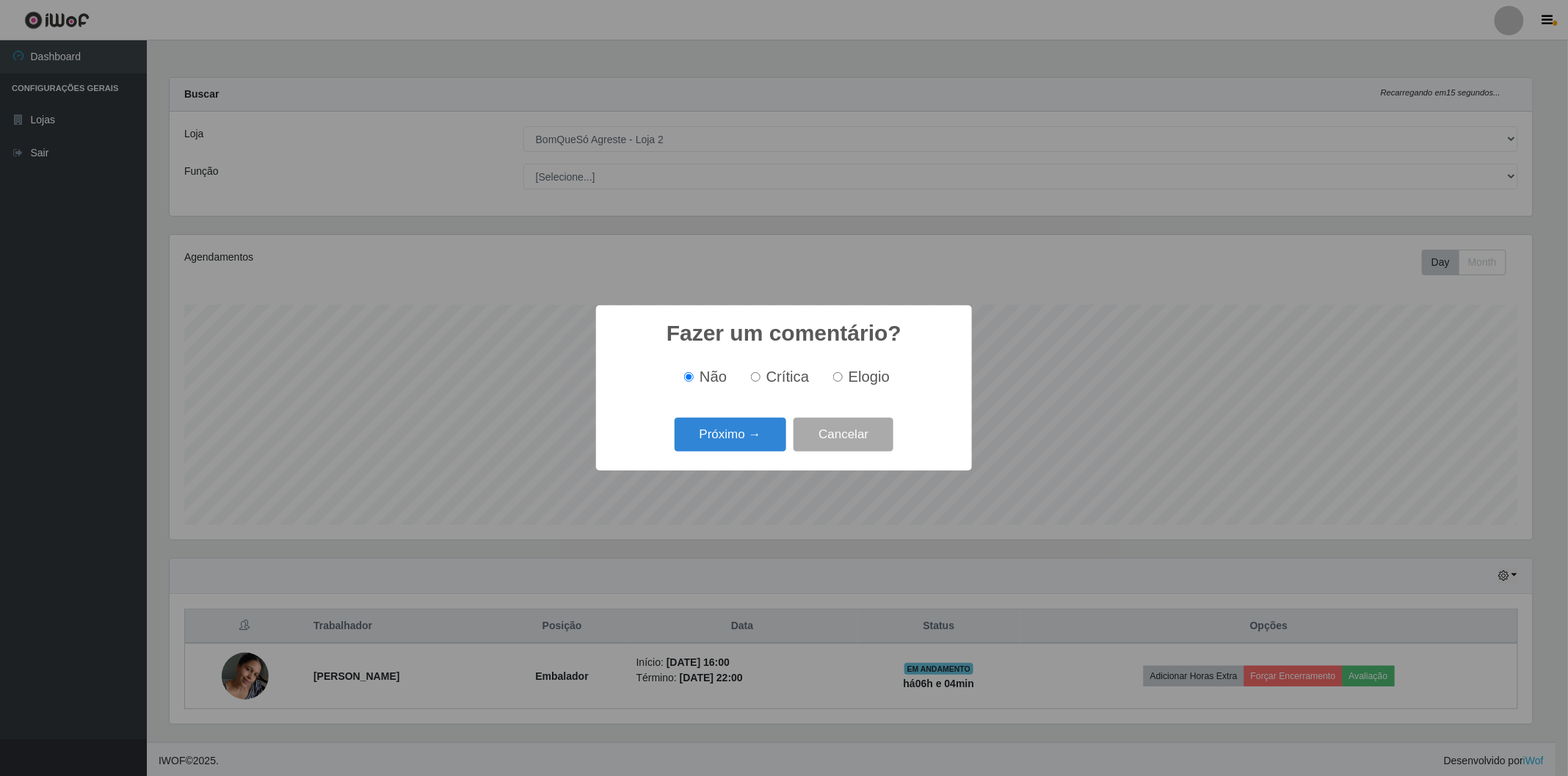
click at [835, 379] on input "Elogio" at bounding box center [838, 376] width 9 height 9
radio input "true"
click at [753, 431] on button "Próximo →" at bounding box center [730, 435] width 112 height 34
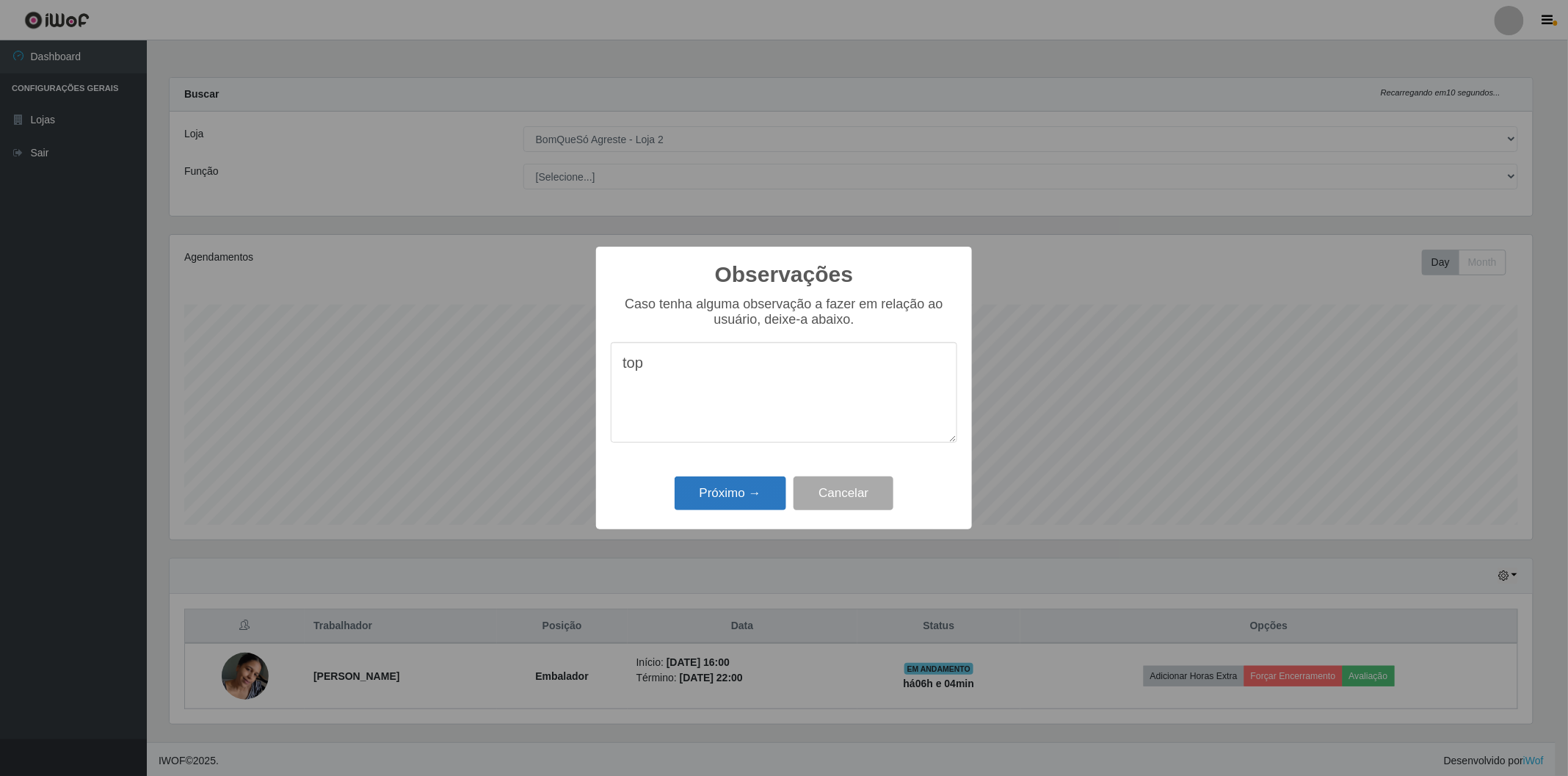
type textarea "top"
click at [758, 491] on button "Próximo →" at bounding box center [730, 493] width 112 height 34
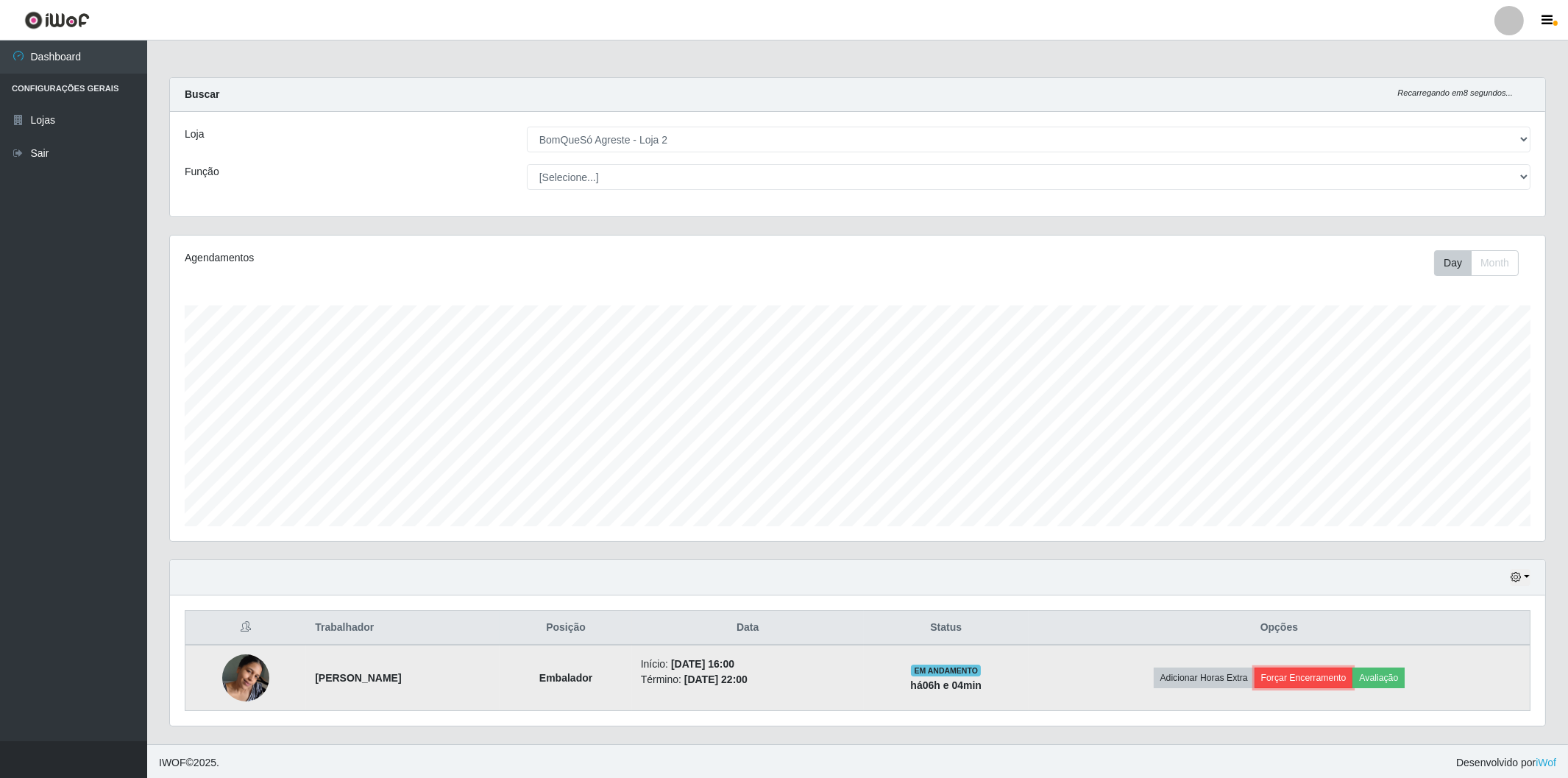
click at [1329, 685] on button "Forçar Encerramento" at bounding box center [1304, 678] width 98 height 21
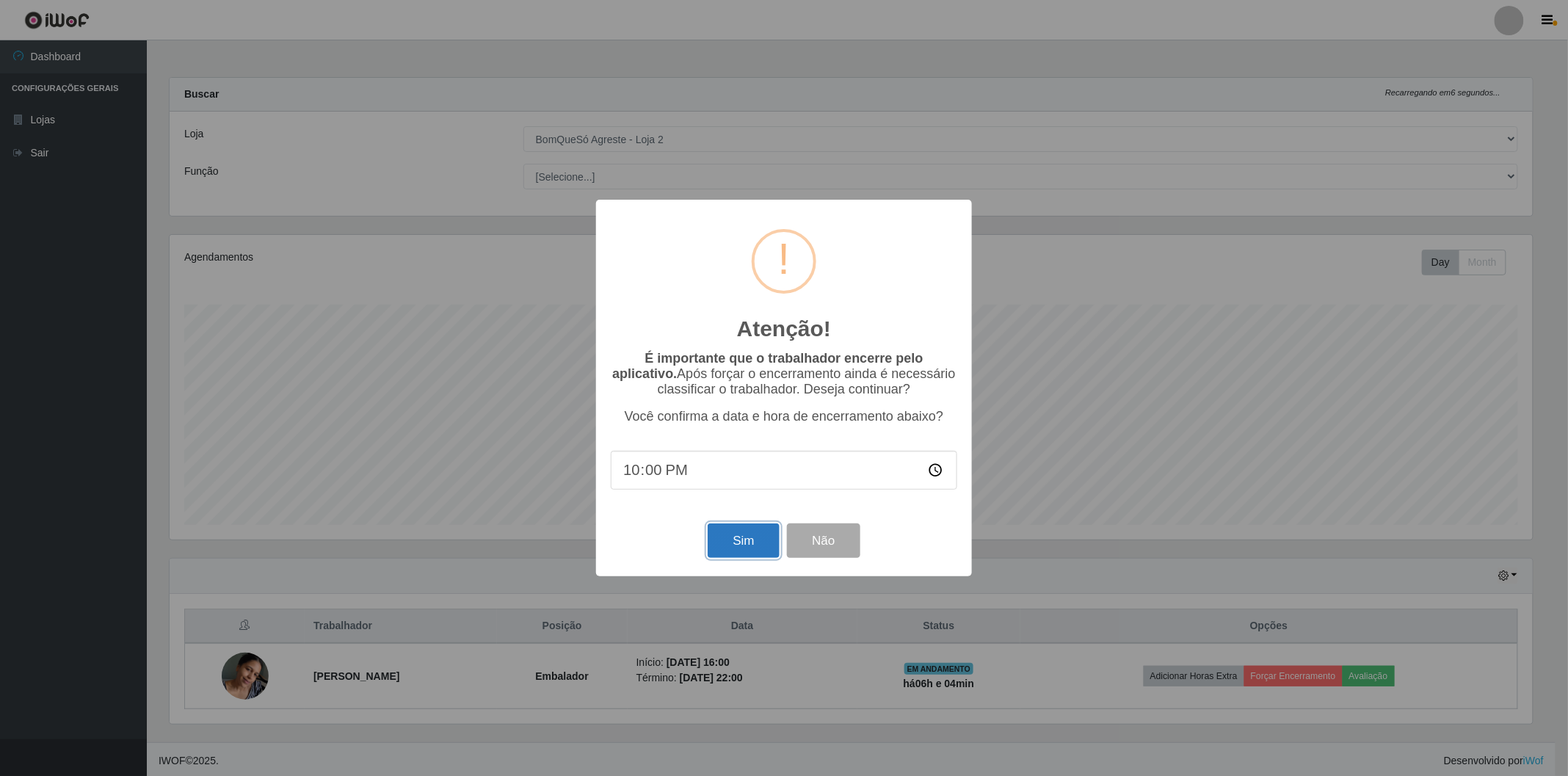
click at [737, 551] on button "Sim" at bounding box center [743, 541] width 71 height 34
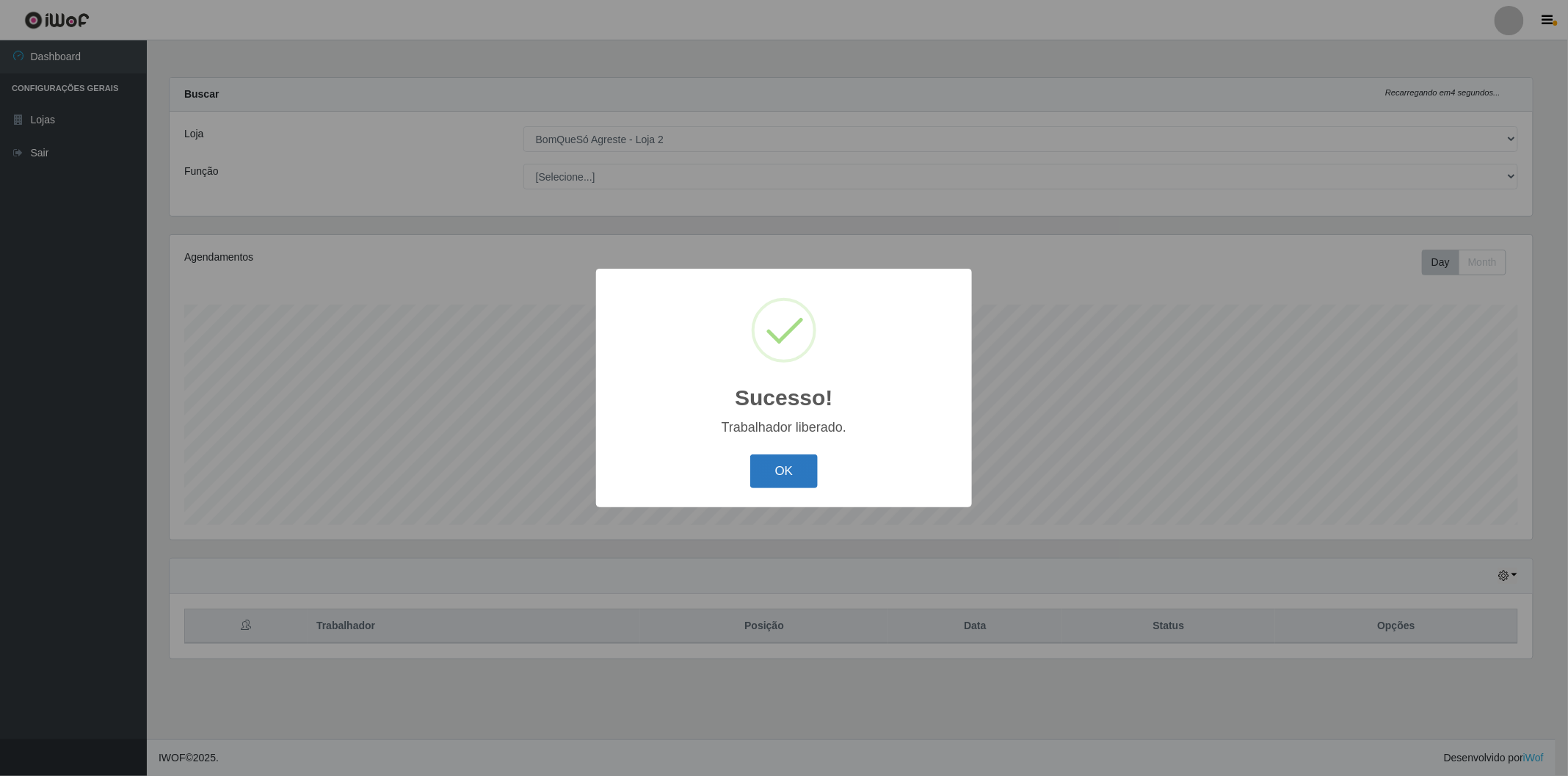
click at [778, 466] on button "OK" at bounding box center [784, 472] width 68 height 34
